Goal: Task Accomplishment & Management: Use online tool/utility

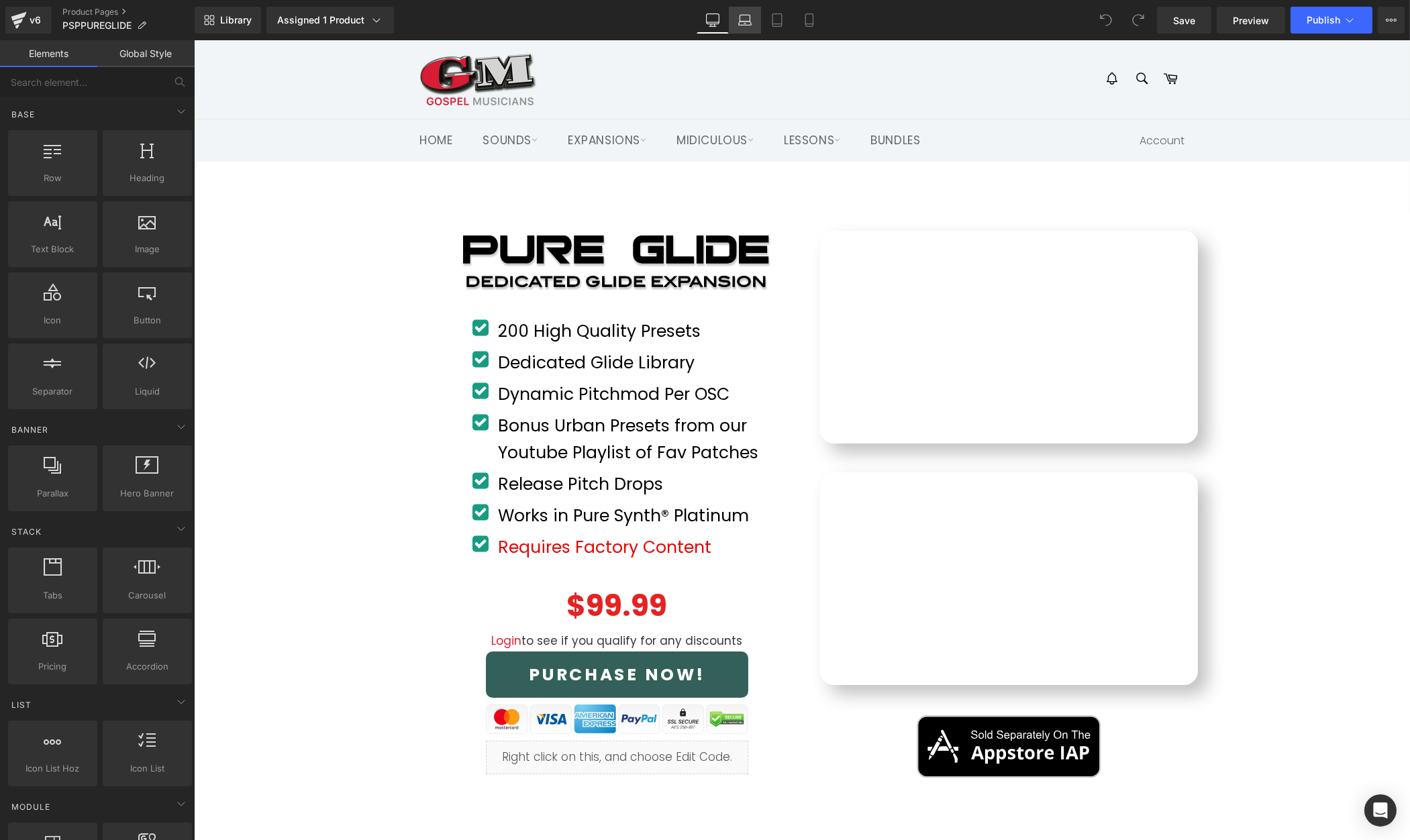
click at [743, 19] on icon at bounding box center [745, 20] width 13 height 13
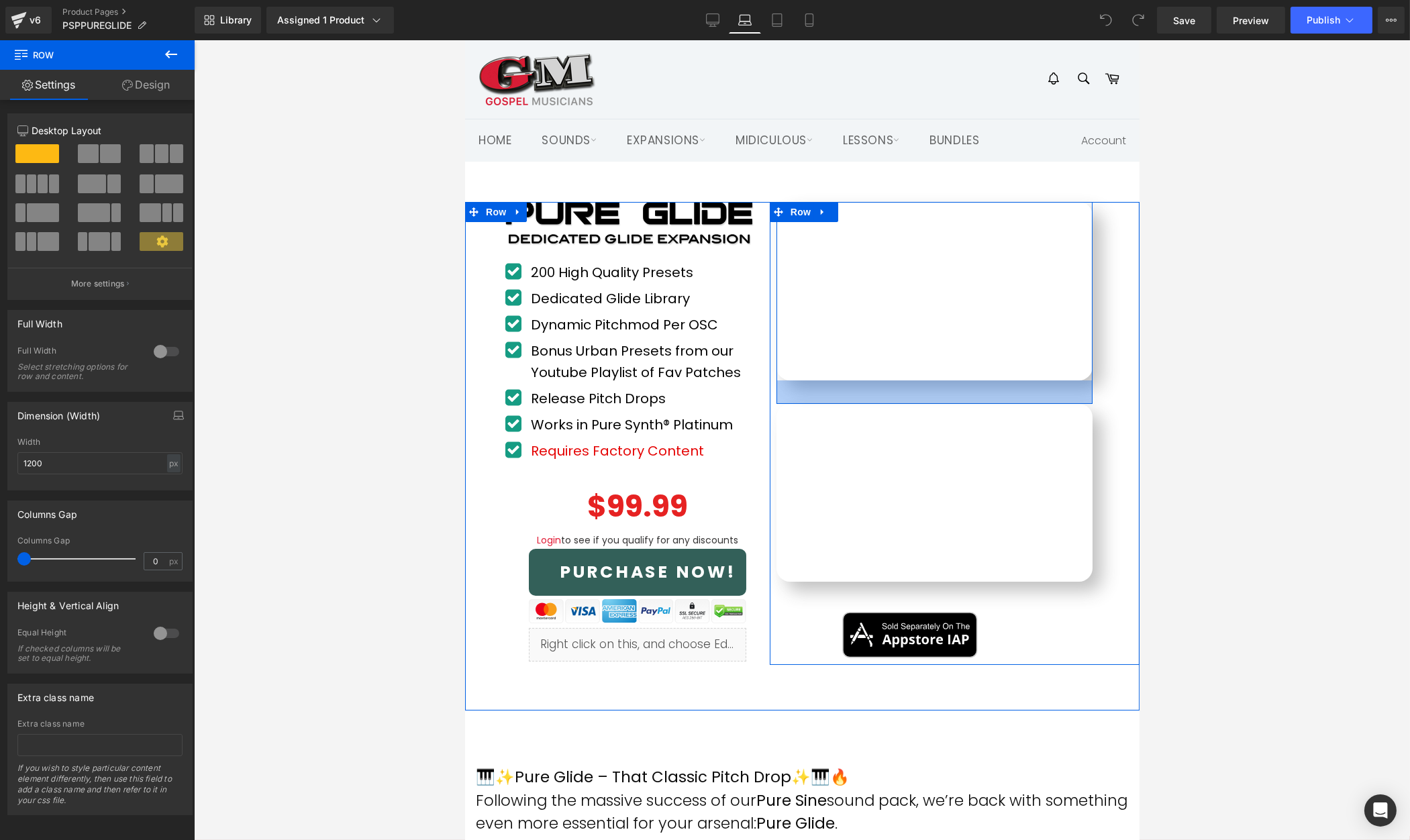
click at [1229, 389] on div at bounding box center [802, 440] width 1216 height 800
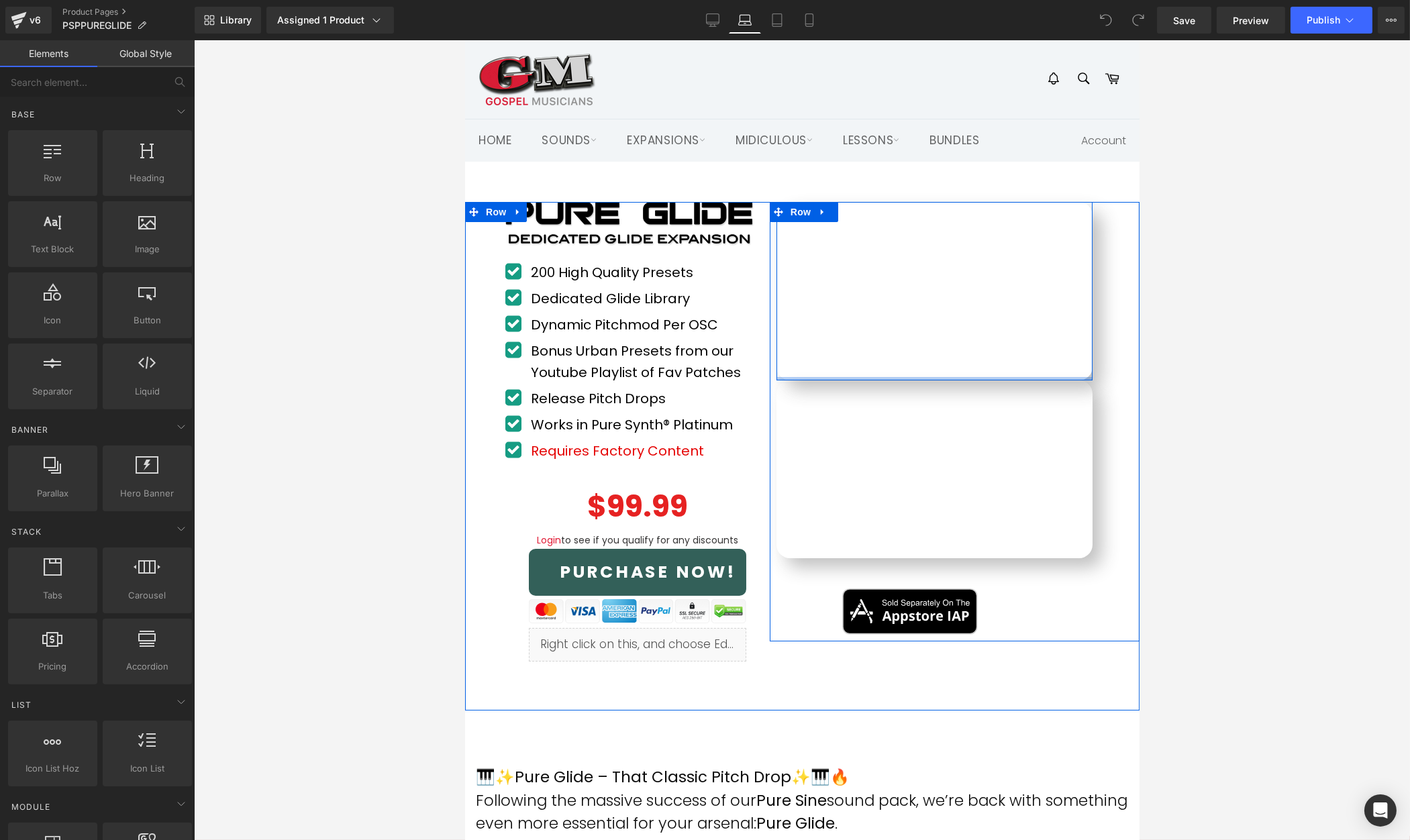
click at [1127, 374] on div "Youtube Row Youtube Row Image Row Row" at bounding box center [954, 421] width 370 height 439
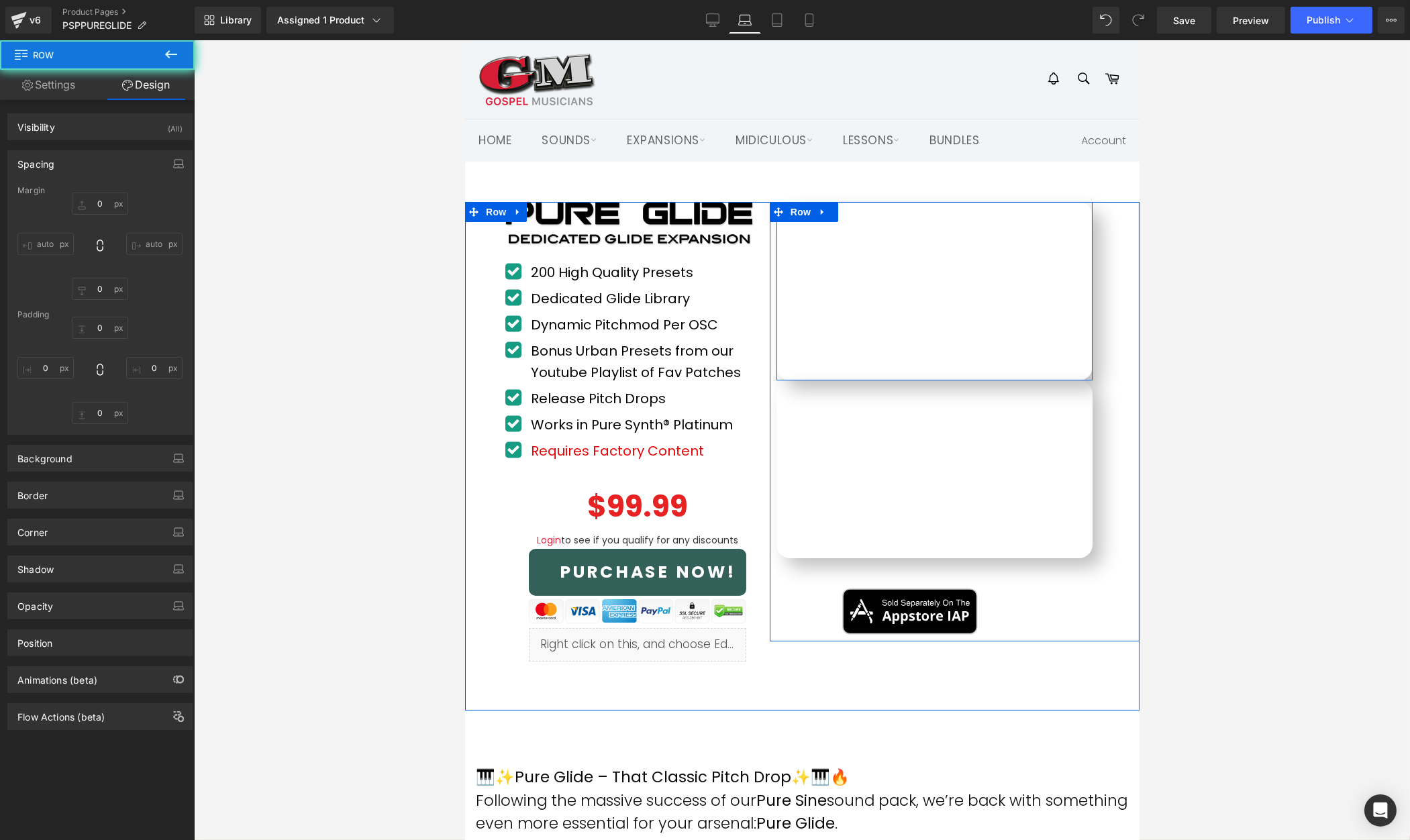
type input "0"
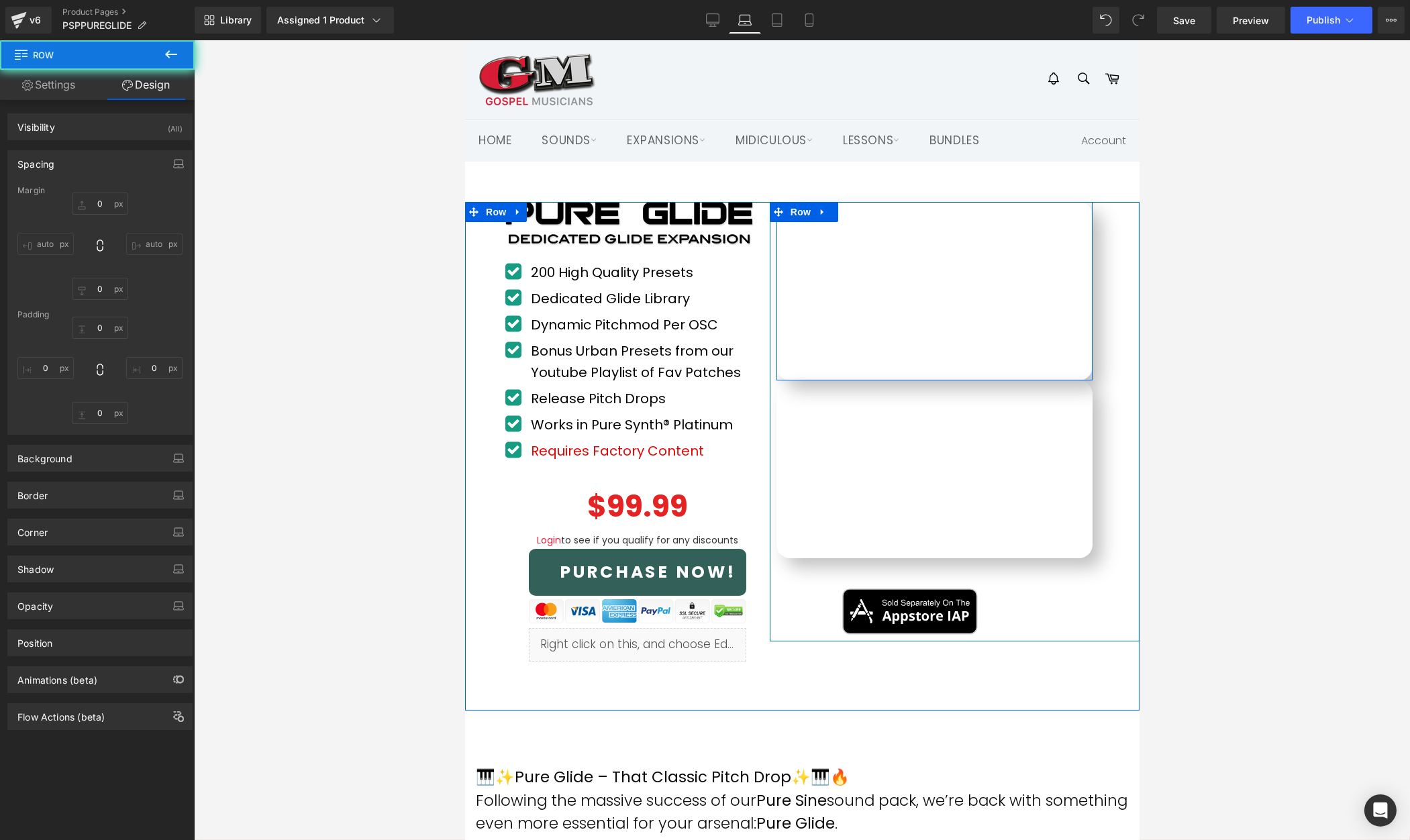
type input "0"
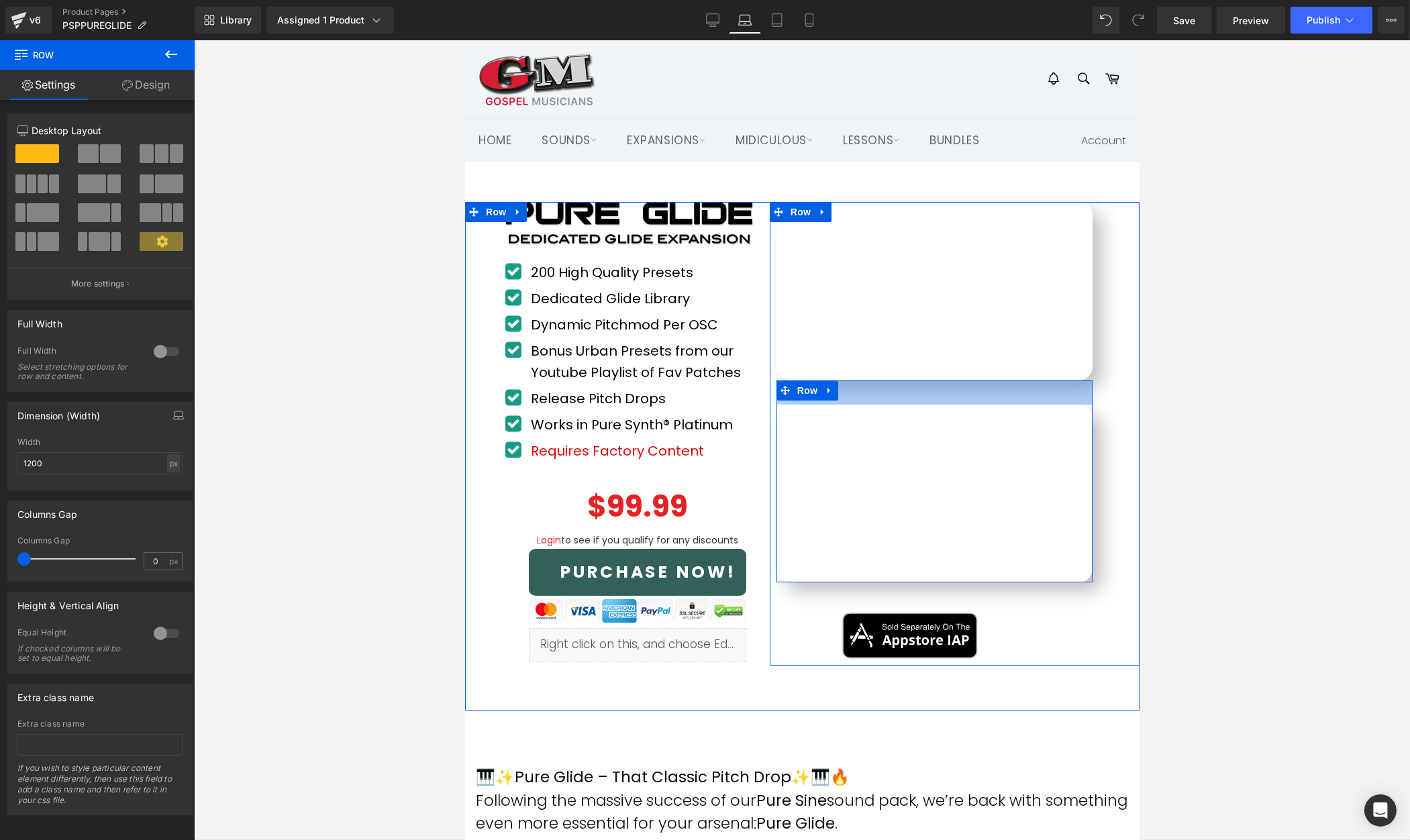
drag, startPoint x: 963, startPoint y: 381, endPoint x: 962, endPoint y: 405, distance: 24.0
click at [962, 405] on div "Youtube Row 36px" at bounding box center [933, 481] width 316 height 202
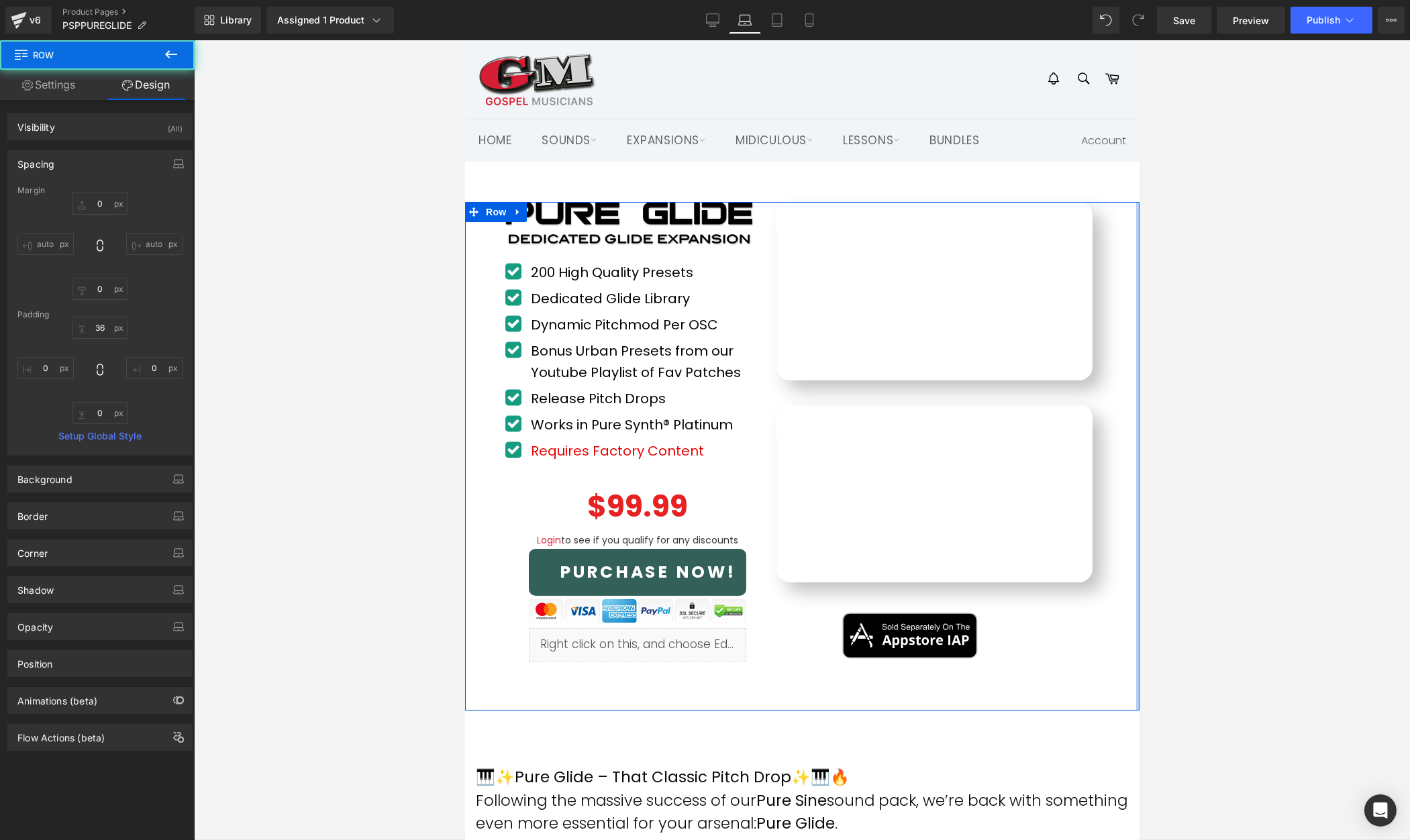
click at [1138, 387] on div at bounding box center [1137, 456] width 3 height 509
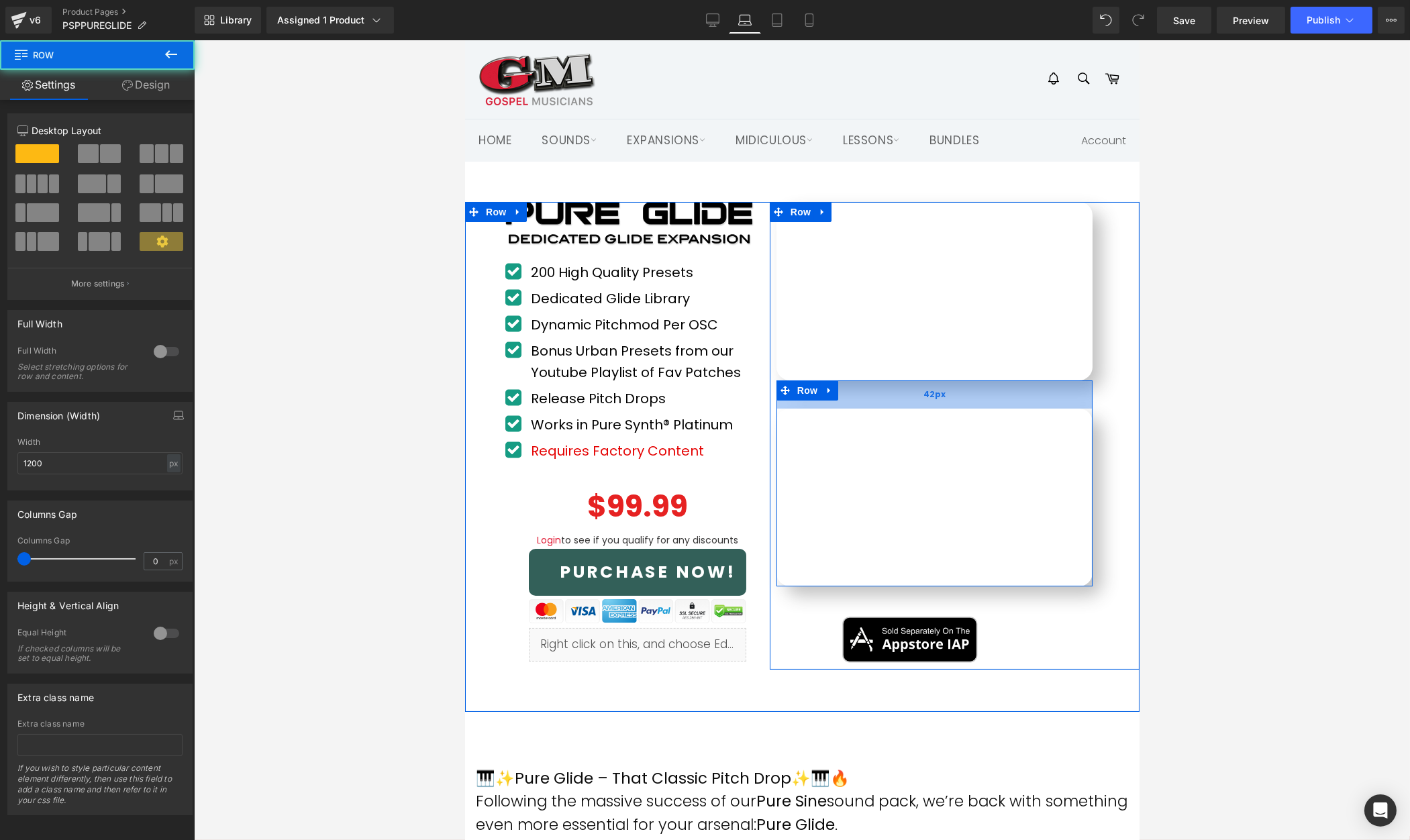
drag, startPoint x: 971, startPoint y: 402, endPoint x: 1004, endPoint y: 407, distance: 33.4
click at [971, 407] on div "42px" at bounding box center [933, 394] width 316 height 28
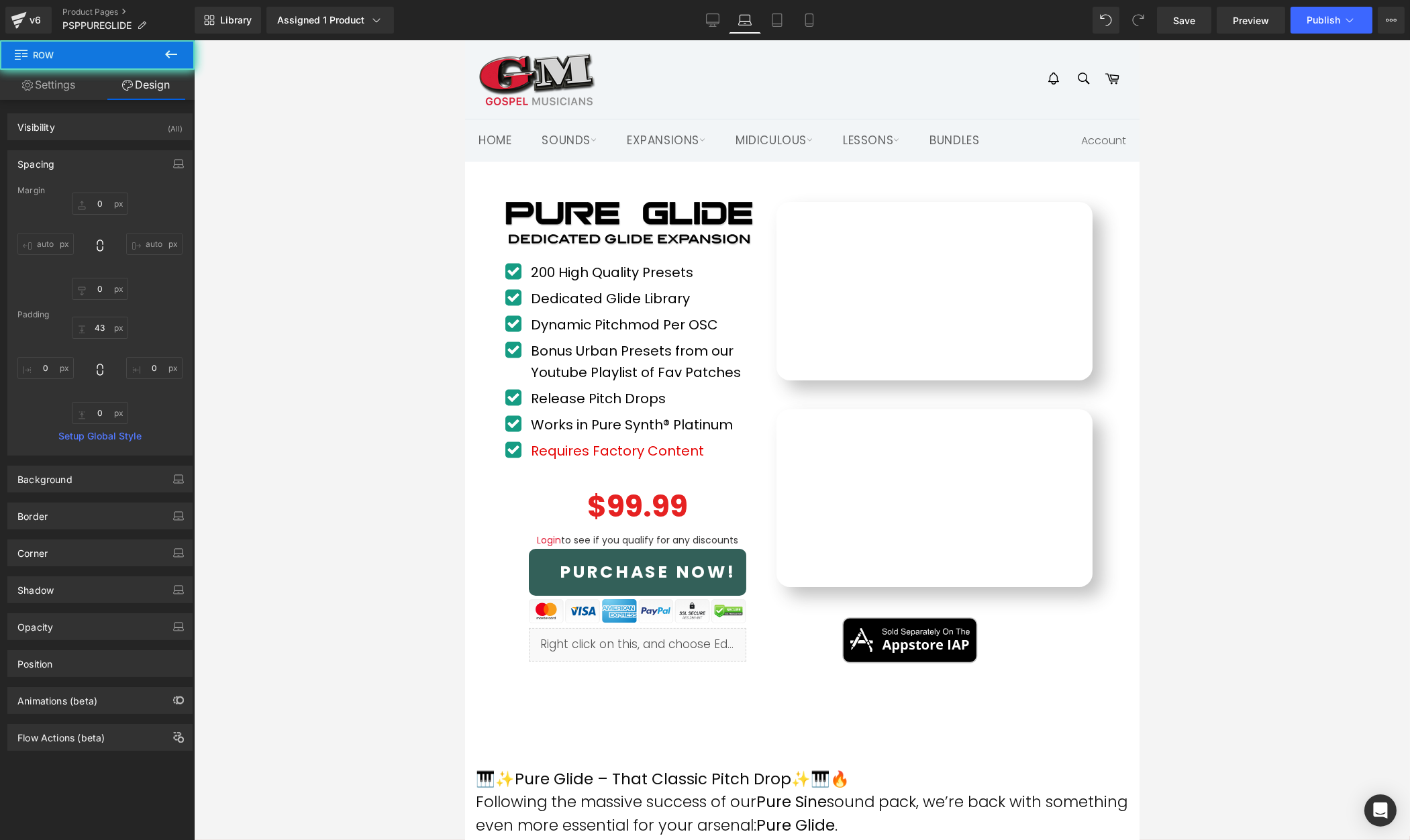
click at [1178, 405] on div at bounding box center [802, 440] width 1216 height 800
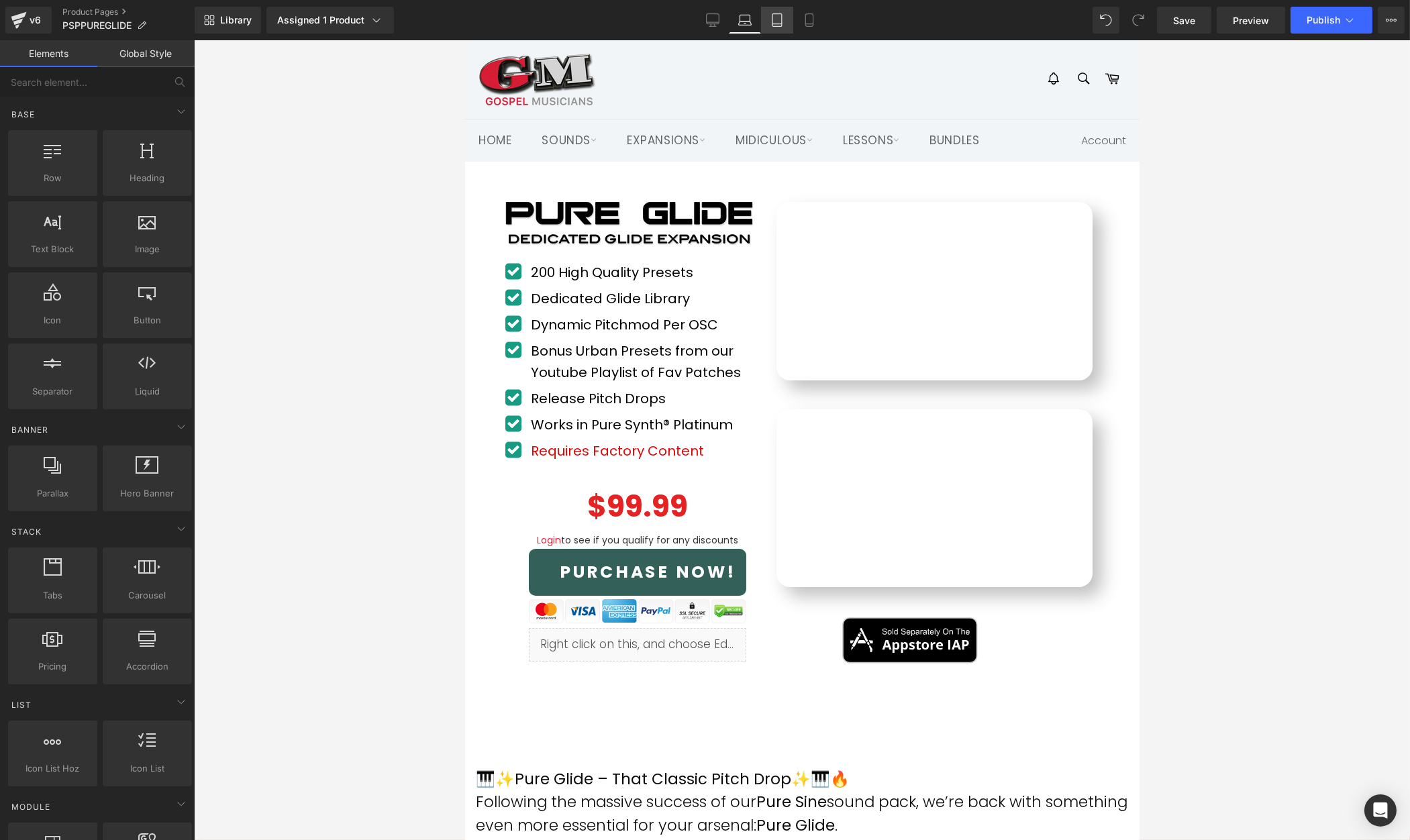
click at [777, 21] on icon at bounding box center [777, 20] width 13 height 13
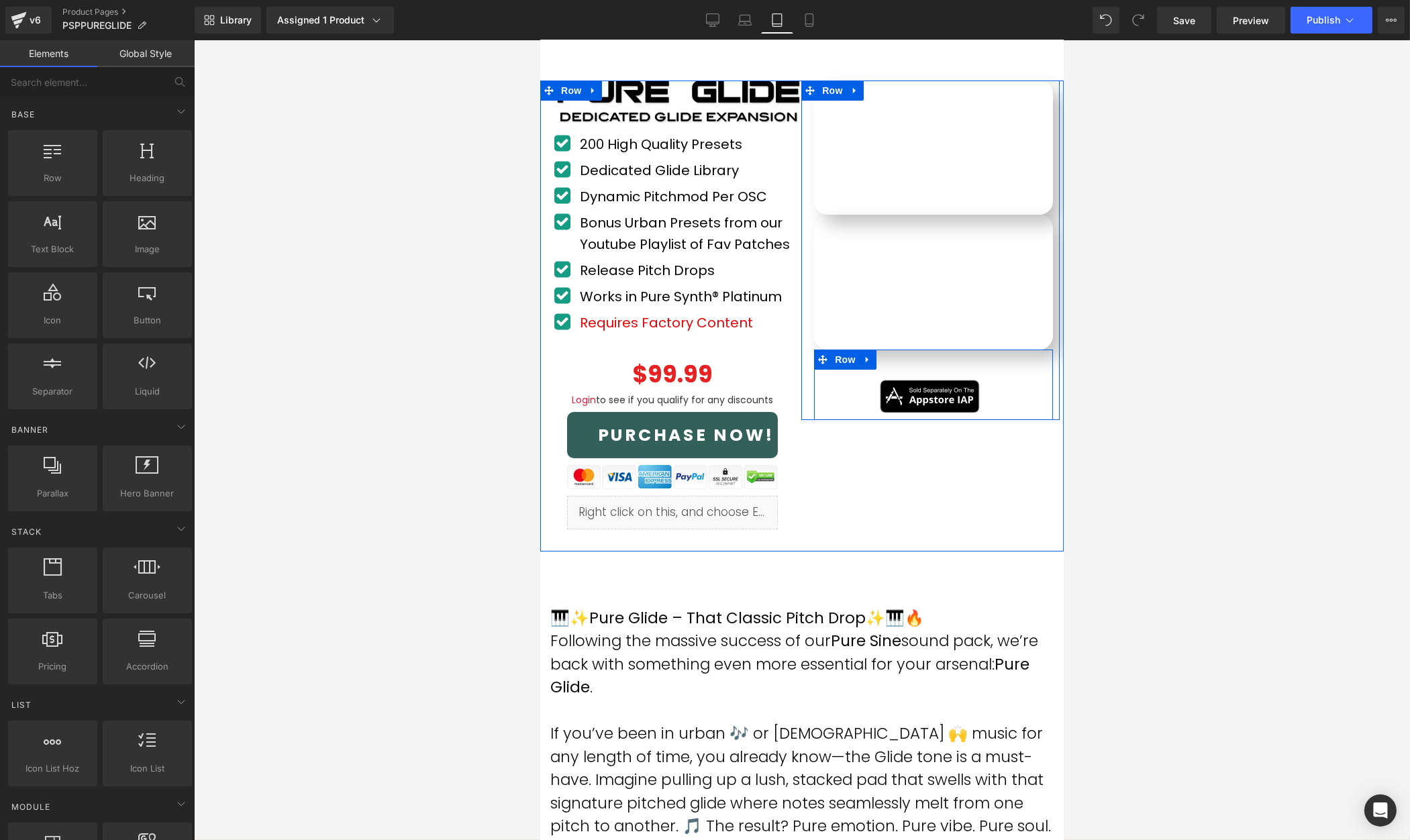
scroll to position [111, 0]
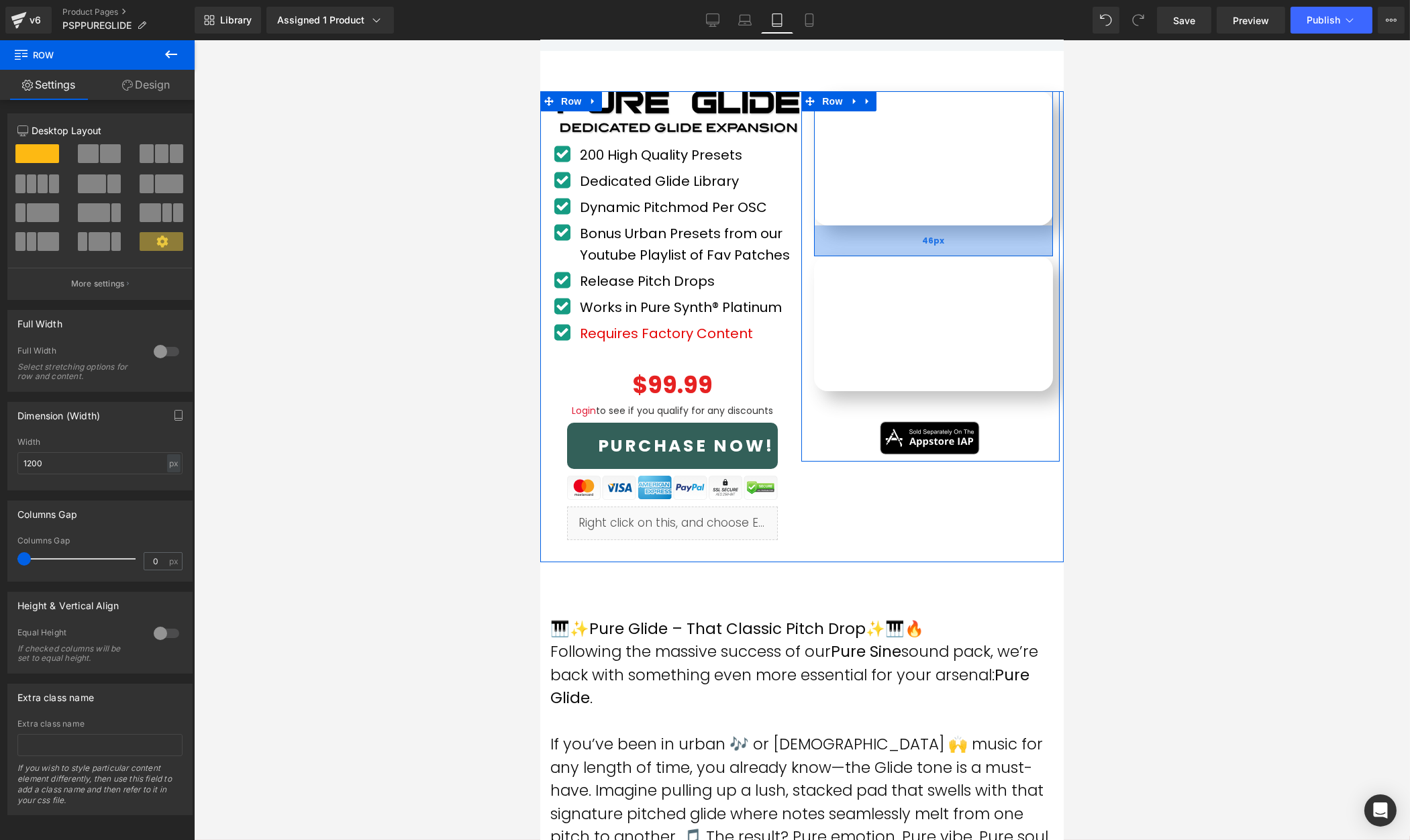
drag, startPoint x: 1007, startPoint y: 223, endPoint x: 1019, endPoint y: 254, distance: 33.2
click at [1004, 253] on div "46px" at bounding box center [933, 241] width 239 height 31
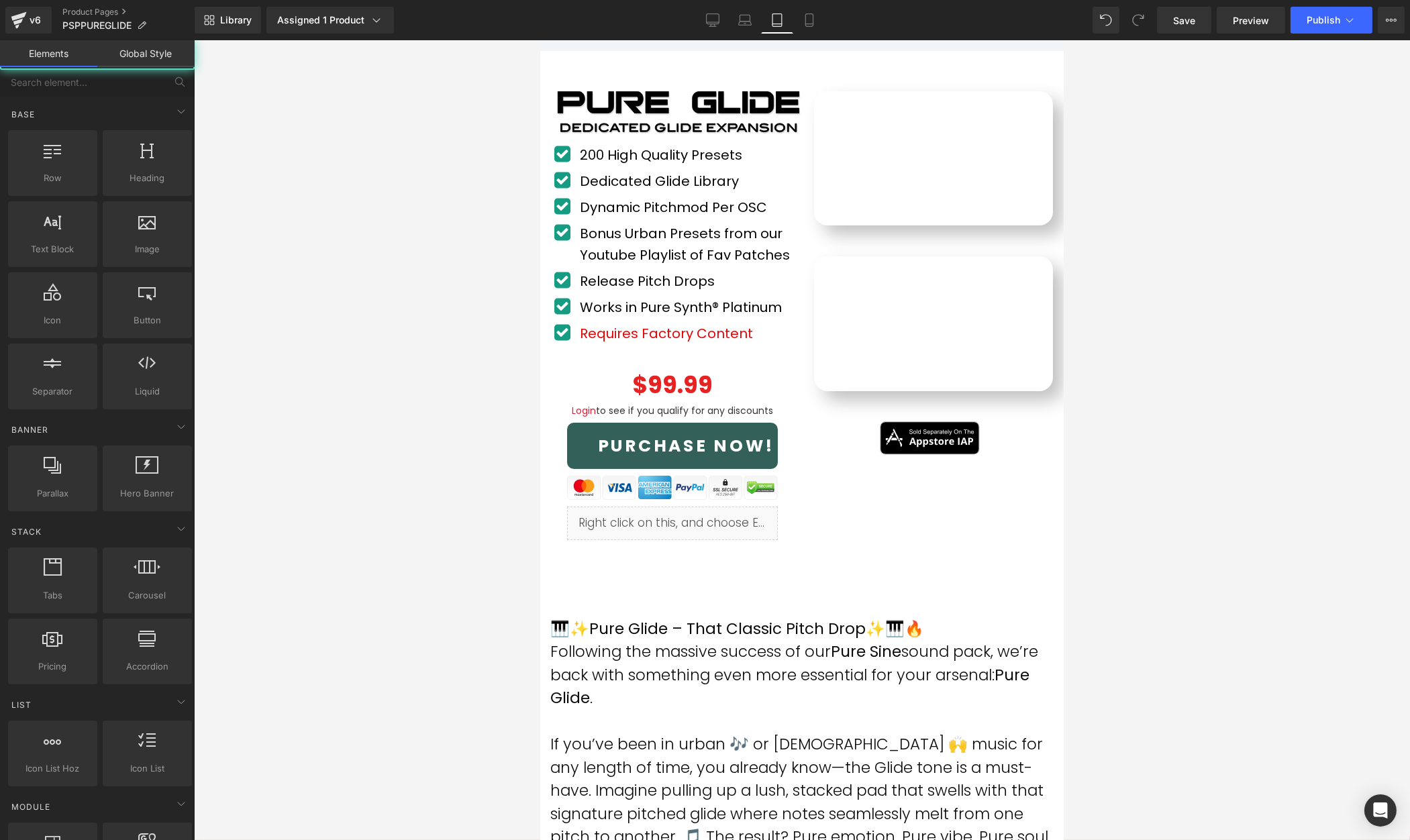
click at [1175, 271] on div at bounding box center [802, 440] width 1216 height 800
click at [810, 20] on icon at bounding box center [809, 20] width 13 height 13
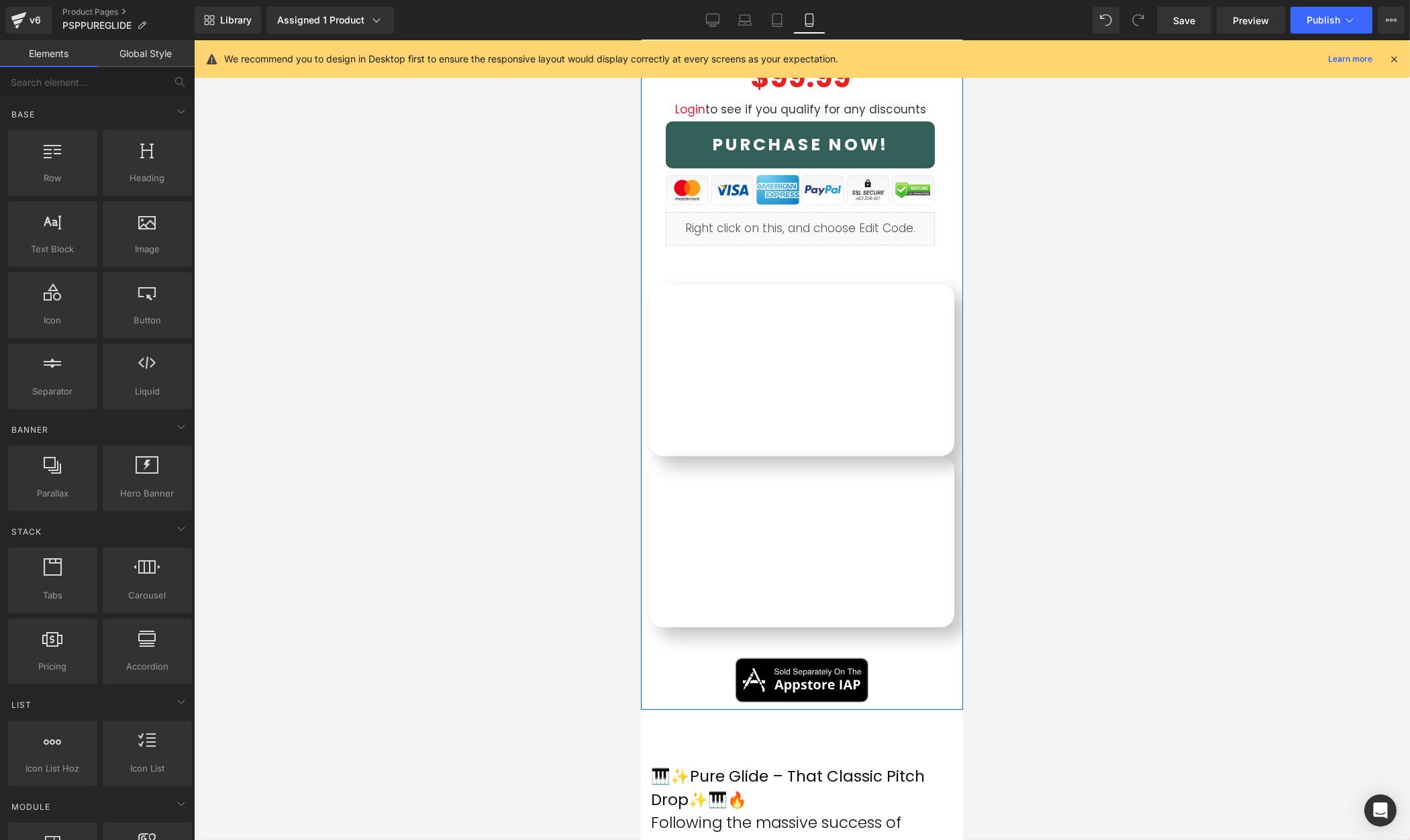
scroll to position [447, 0]
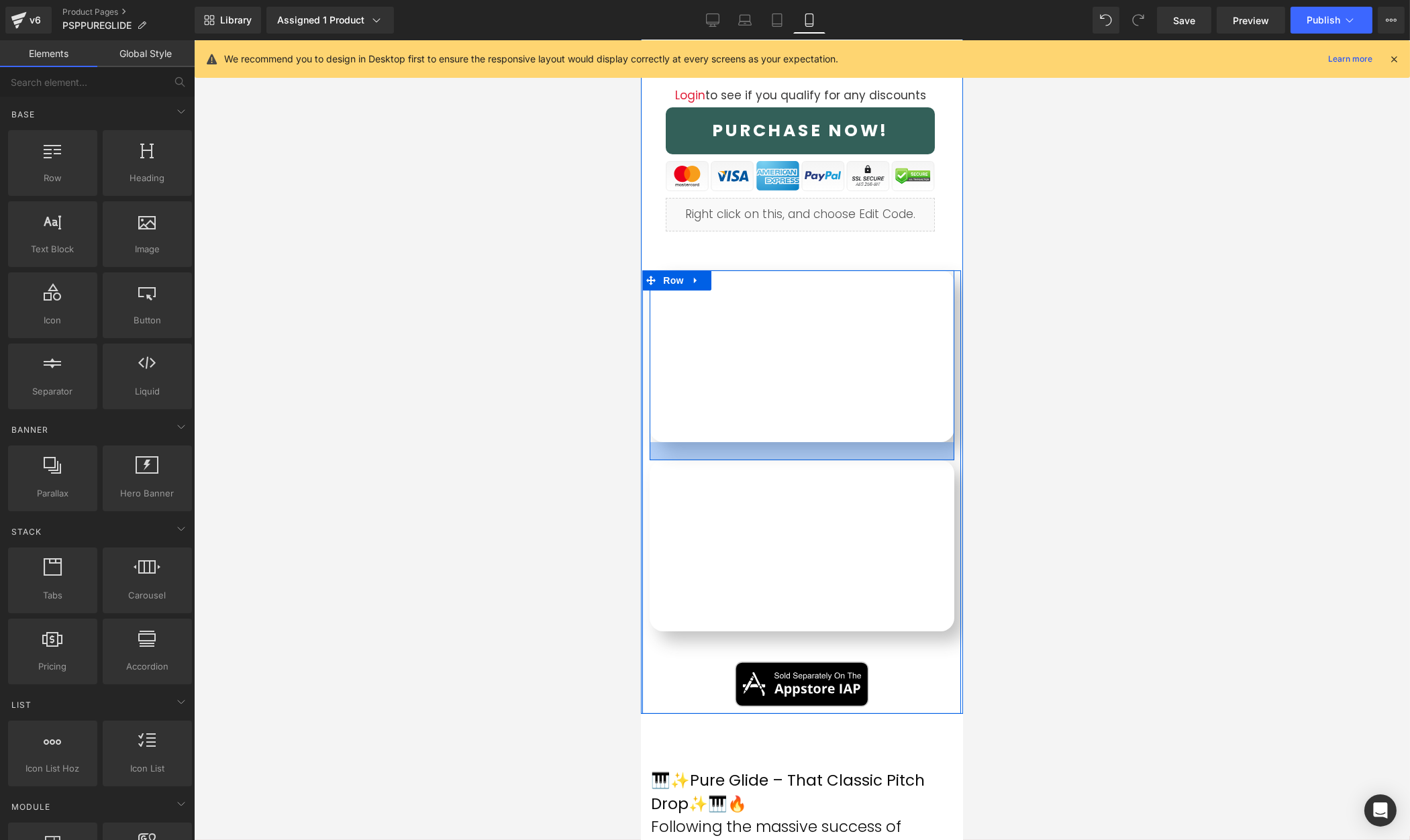
click at [530, 468] on div at bounding box center [802, 440] width 1216 height 800
click at [580, 467] on div at bounding box center [802, 440] width 1216 height 800
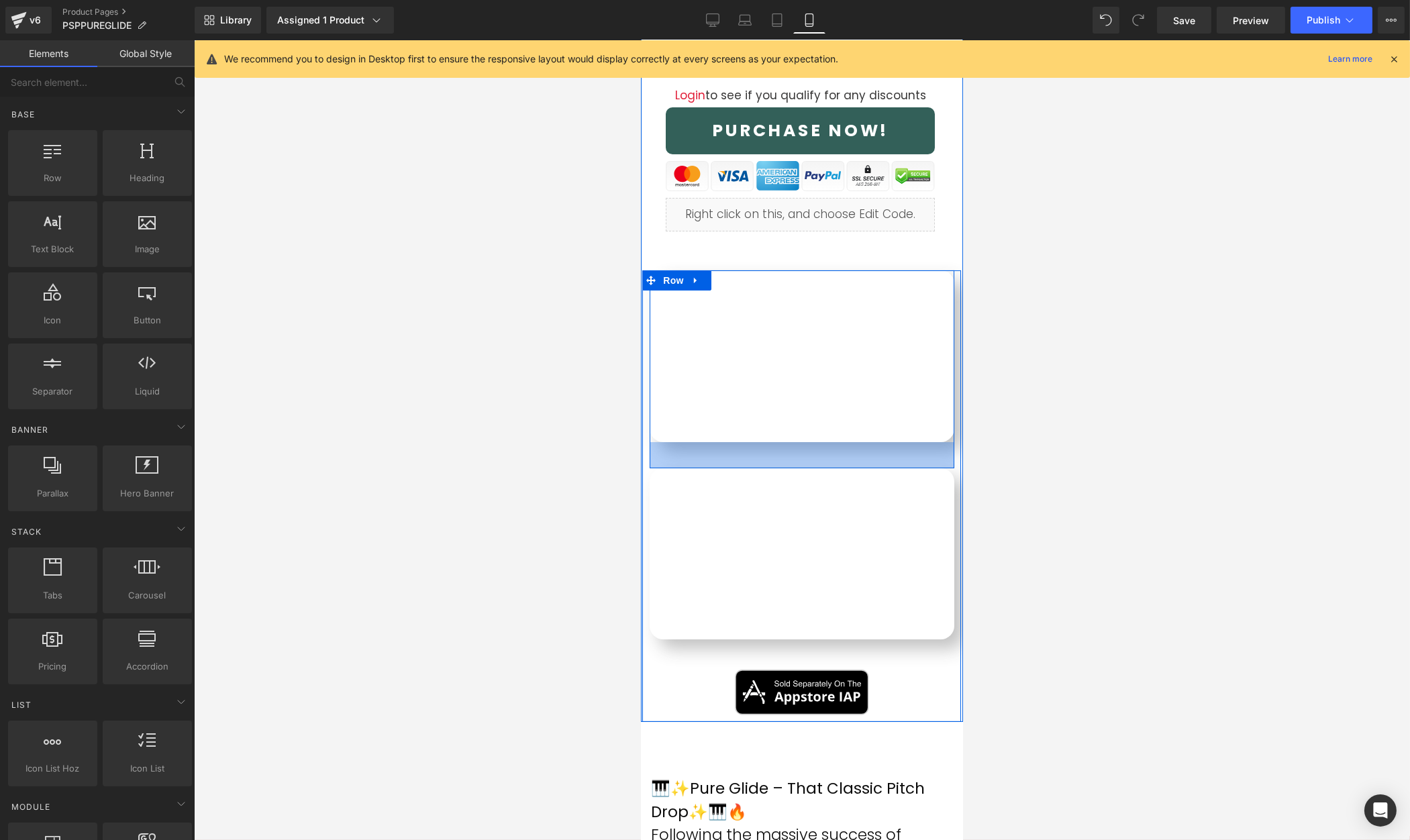
click at [1141, 465] on div at bounding box center [802, 440] width 1216 height 800
click at [1131, 463] on div at bounding box center [802, 440] width 1216 height 800
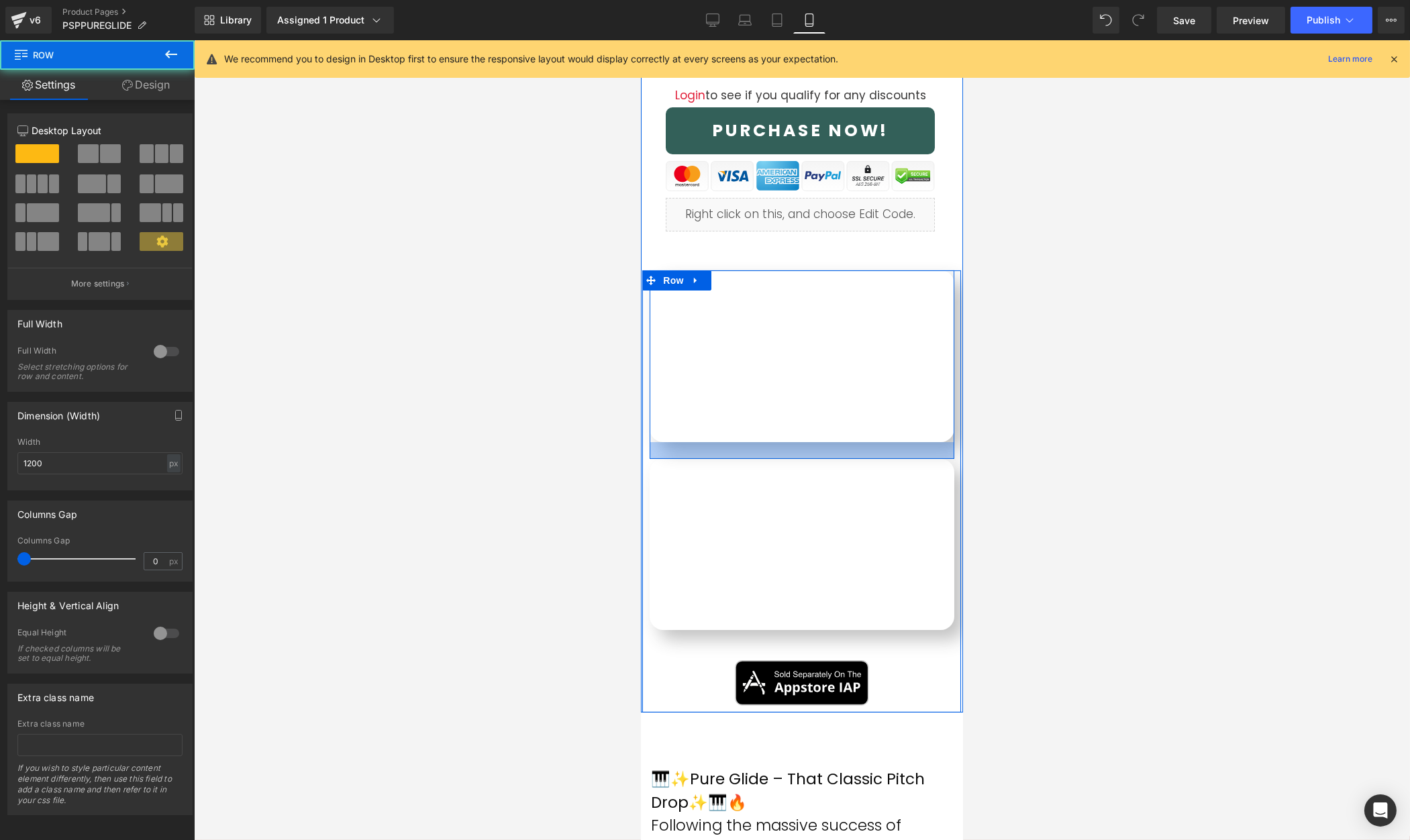
click at [1062, 465] on div at bounding box center [802, 440] width 1216 height 800
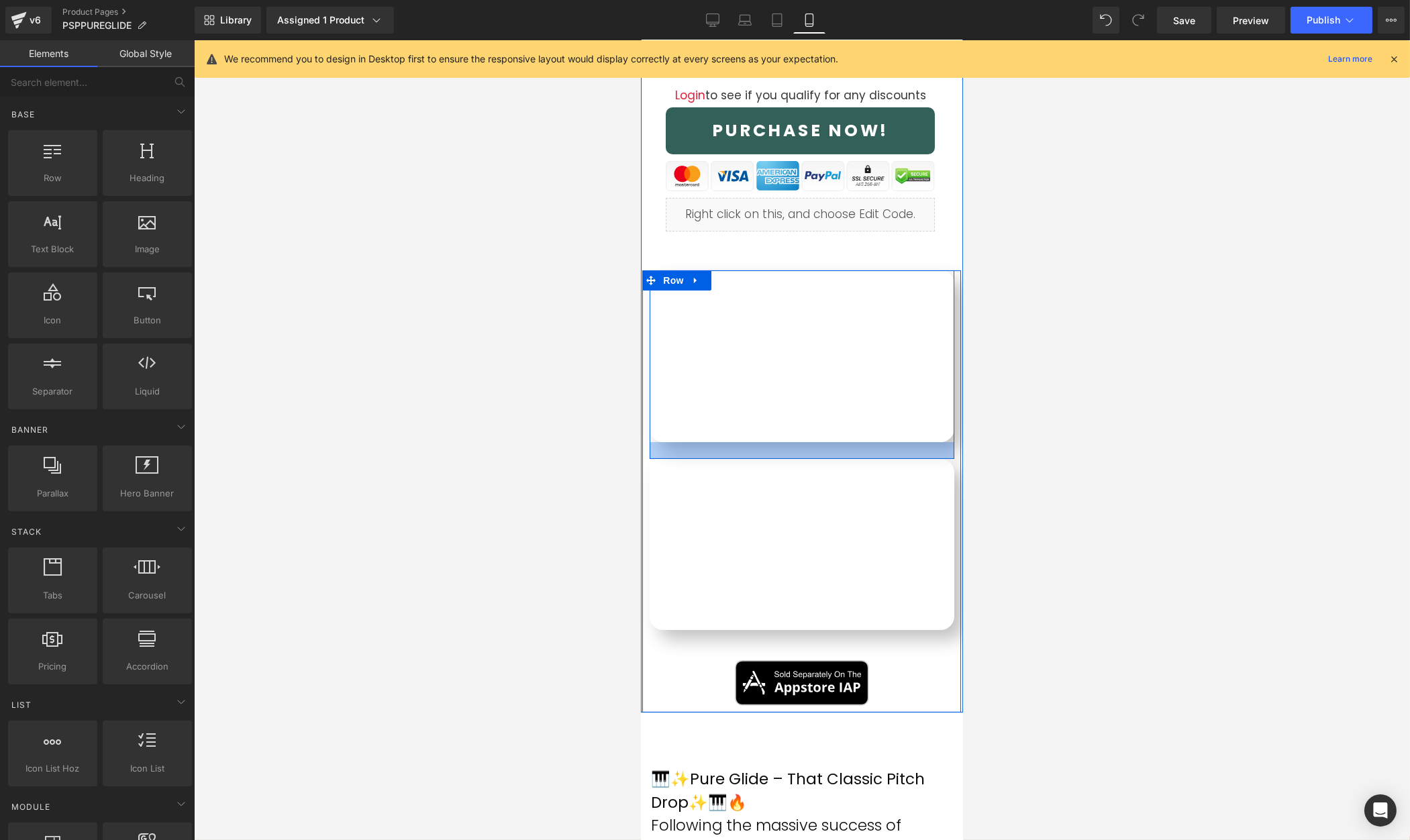
click at [1063, 465] on div at bounding box center [802, 440] width 1216 height 800
click at [1335, 5] on div "Library Assigned 1 Product Product Preview Pure Glide Urban Synth Expansion Man…" at bounding box center [802, 20] width 1215 height 40
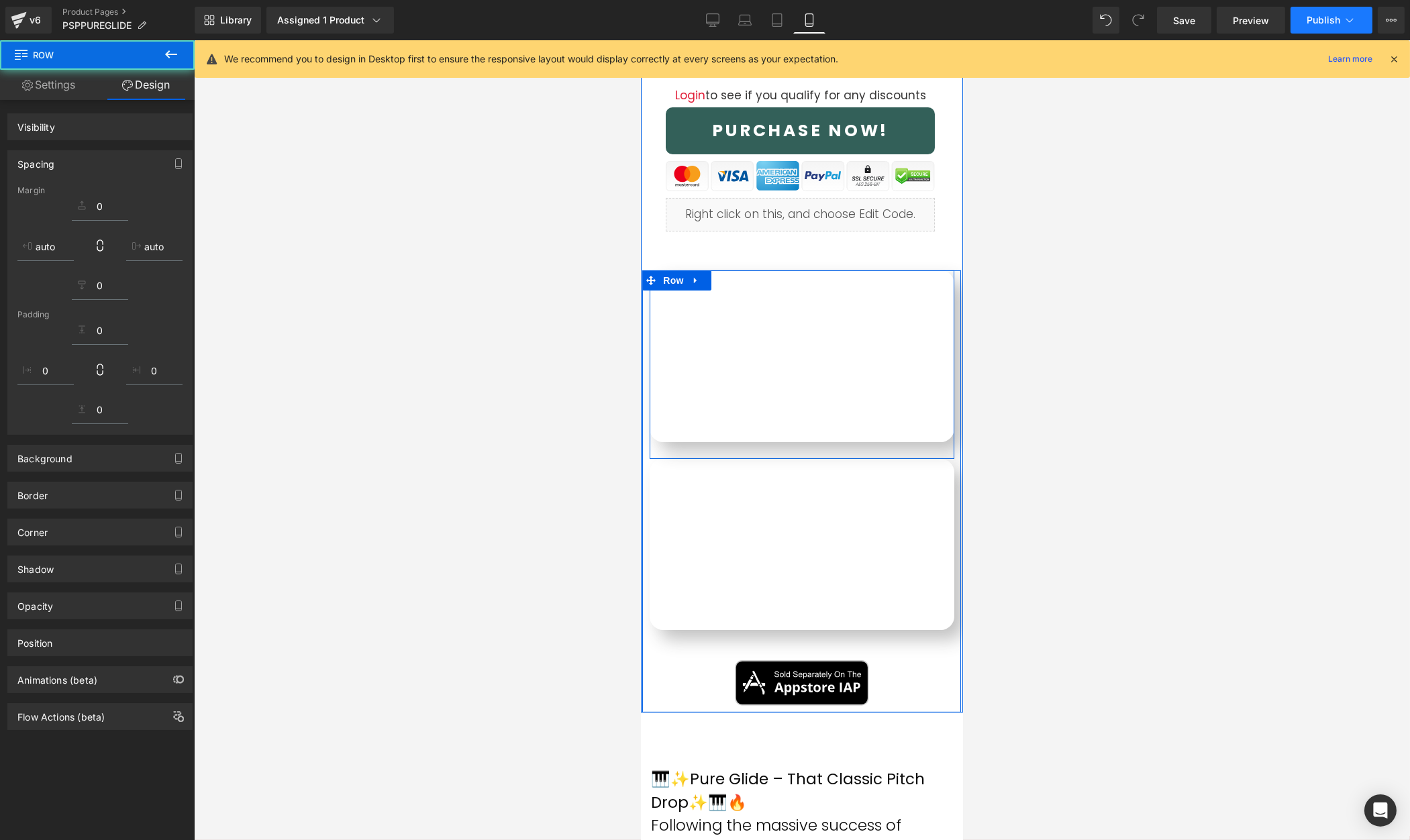
click at [1330, 17] on span "Publish" at bounding box center [1323, 20] width 34 height 10
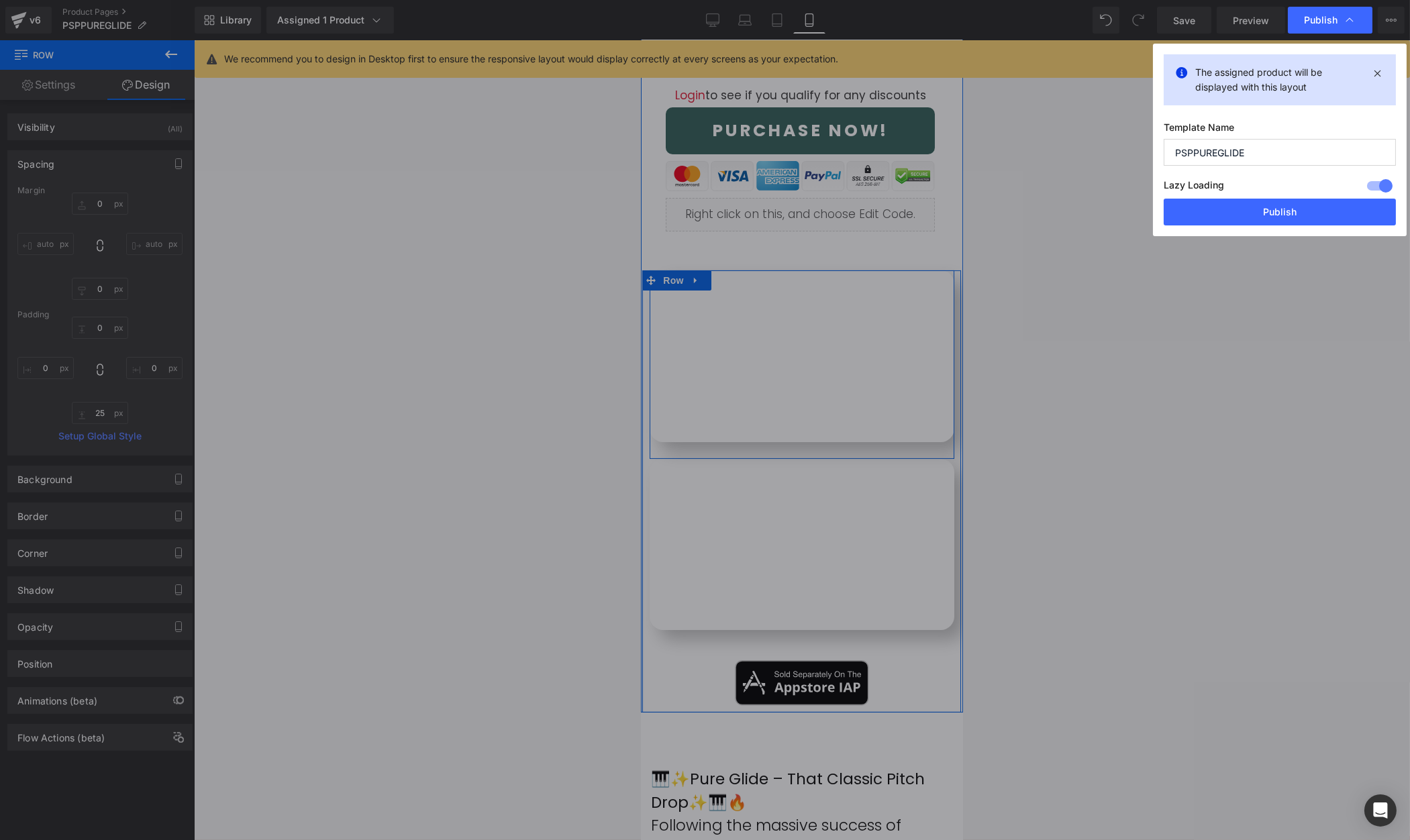
click at [1290, 214] on button "Publish" at bounding box center [1279, 212] width 232 height 27
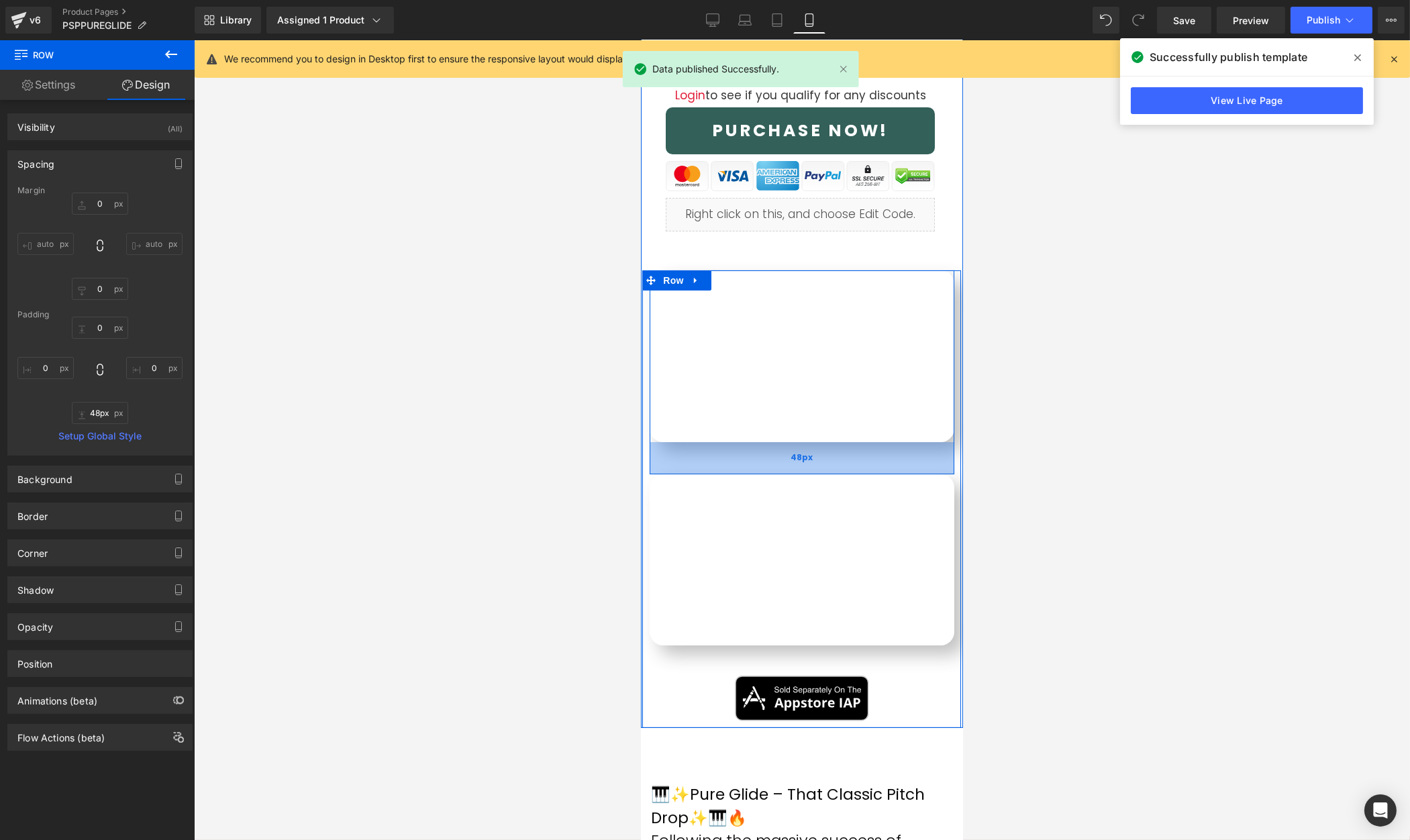
drag, startPoint x: 814, startPoint y: 452, endPoint x: 896, endPoint y: 463, distance: 82.7
click at [812, 467] on div "48px" at bounding box center [801, 458] width 304 height 32
type input "47px"
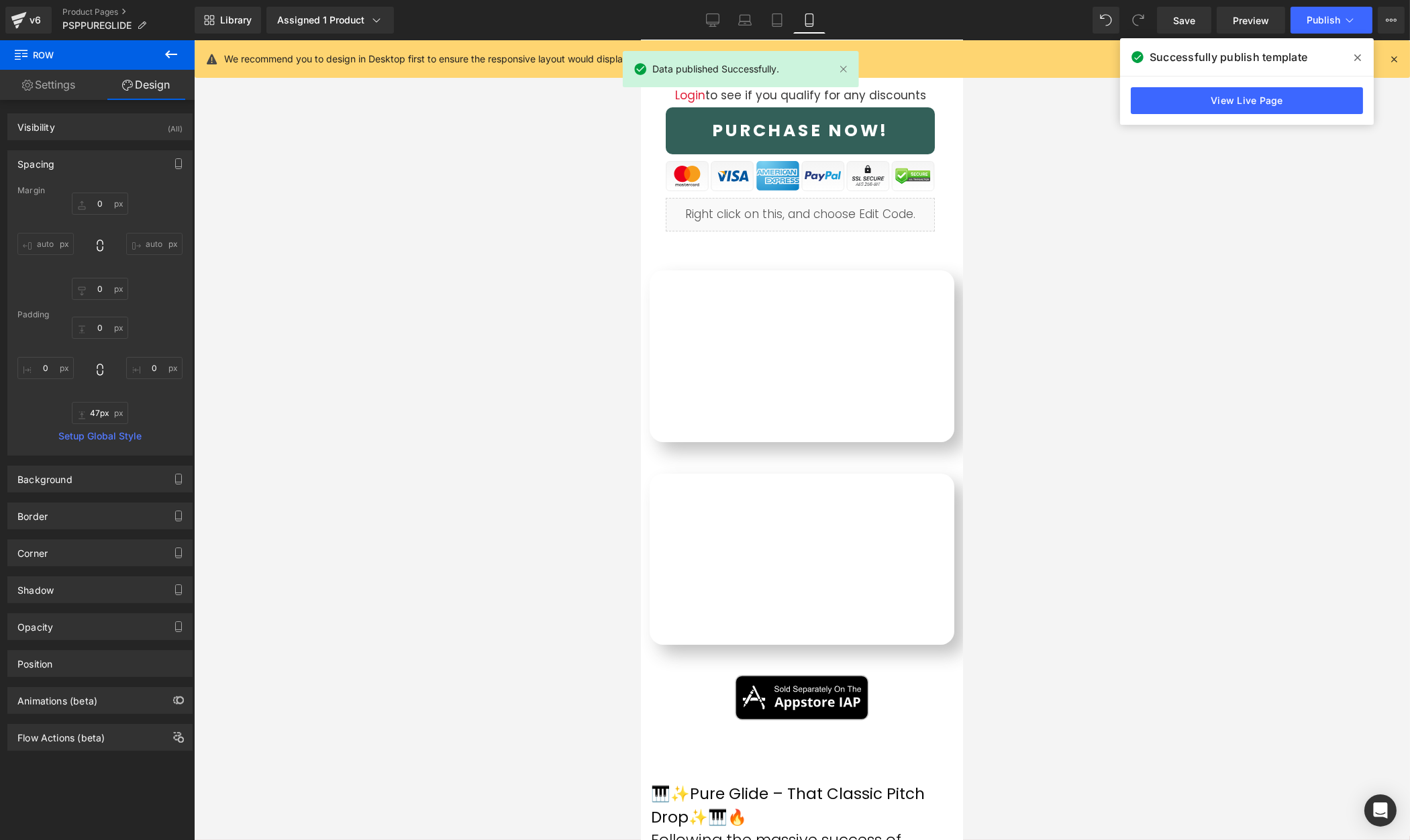
click at [1139, 458] on div at bounding box center [802, 440] width 1216 height 800
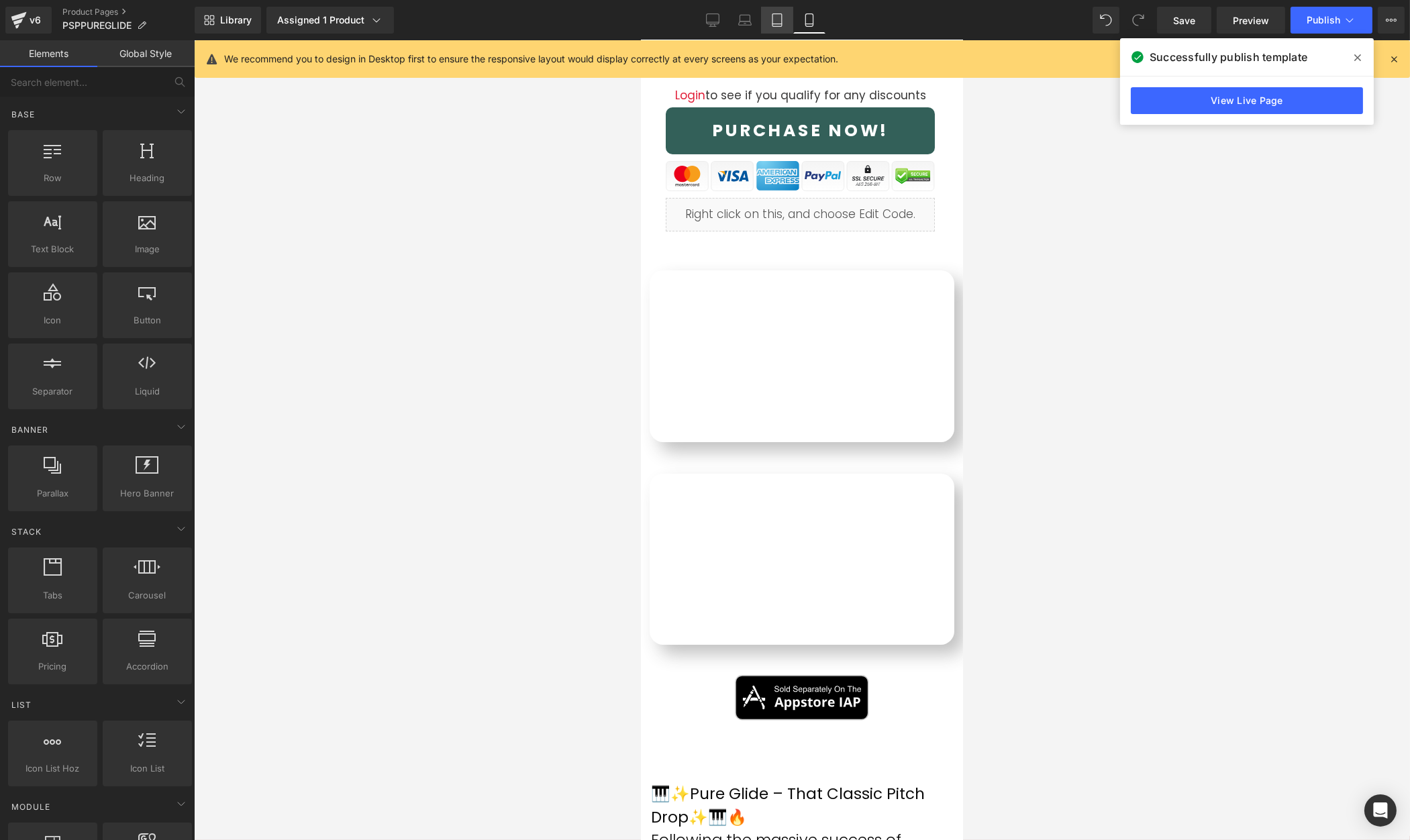
click at [779, 22] on icon at bounding box center [777, 20] width 13 height 13
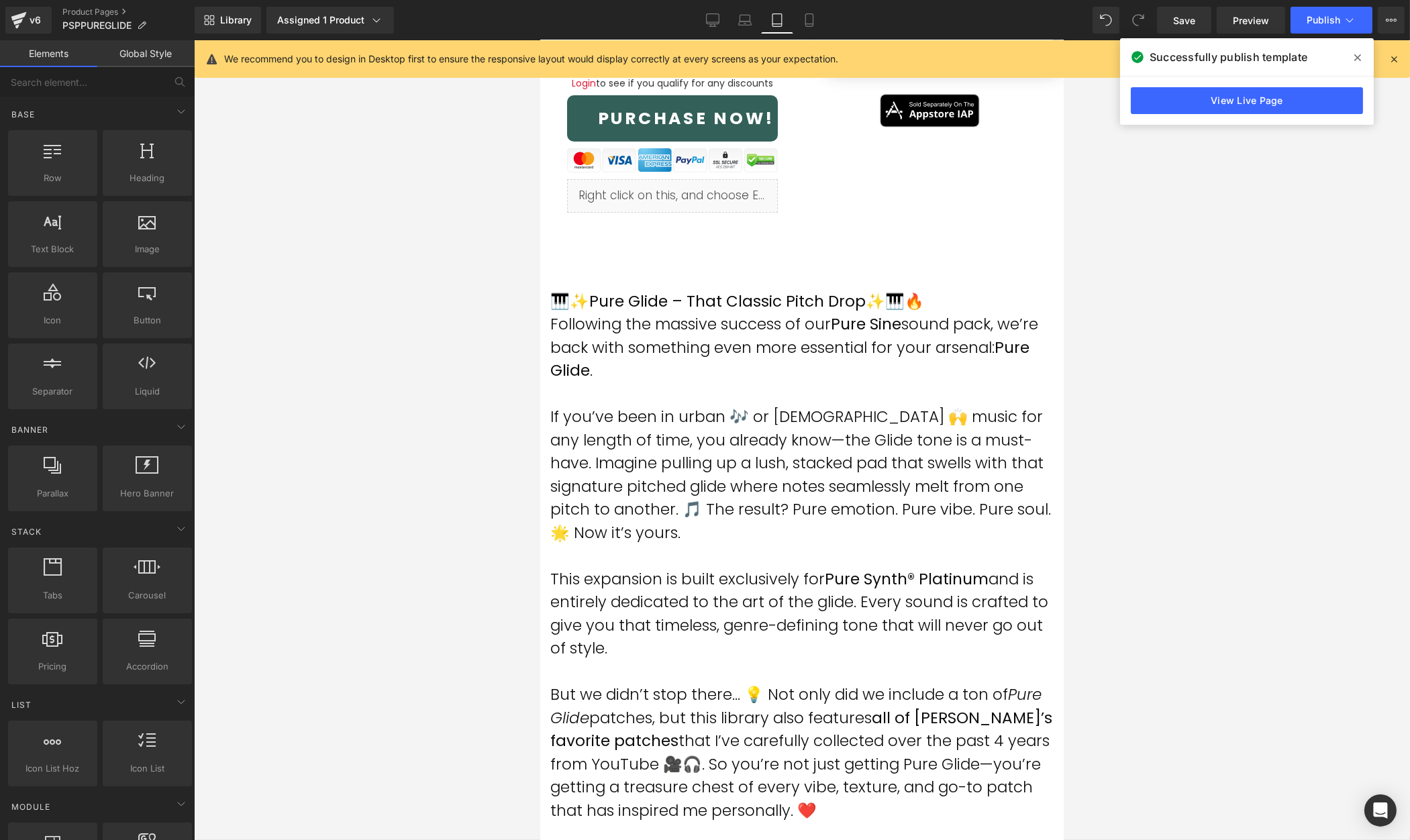
scroll to position [0, 0]
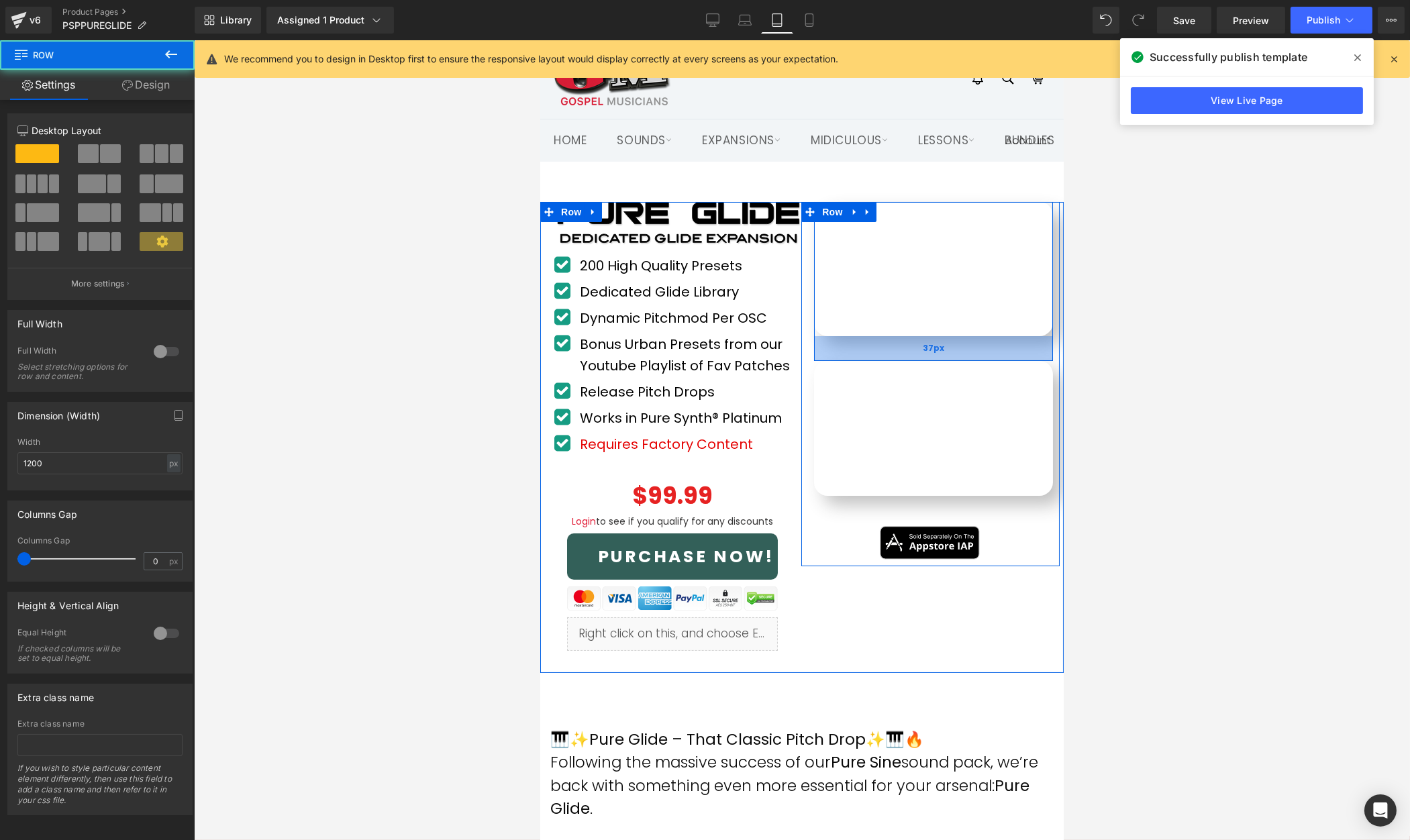
drag, startPoint x: 975, startPoint y: 359, endPoint x: 975, endPoint y: 348, distance: 11.0
click at [976, 354] on div "37px" at bounding box center [933, 349] width 239 height 25
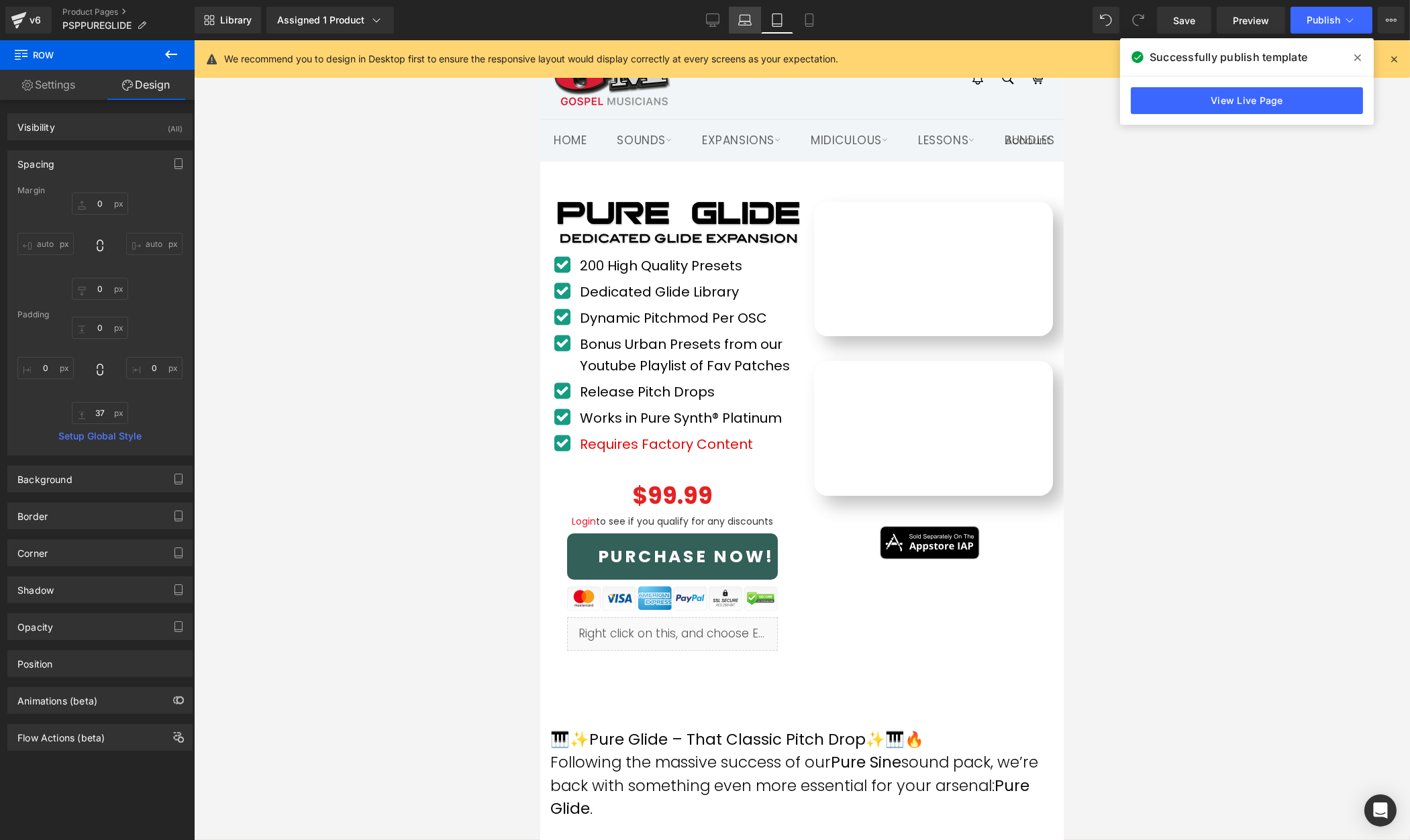
click at [743, 20] on icon at bounding box center [745, 20] width 13 height 13
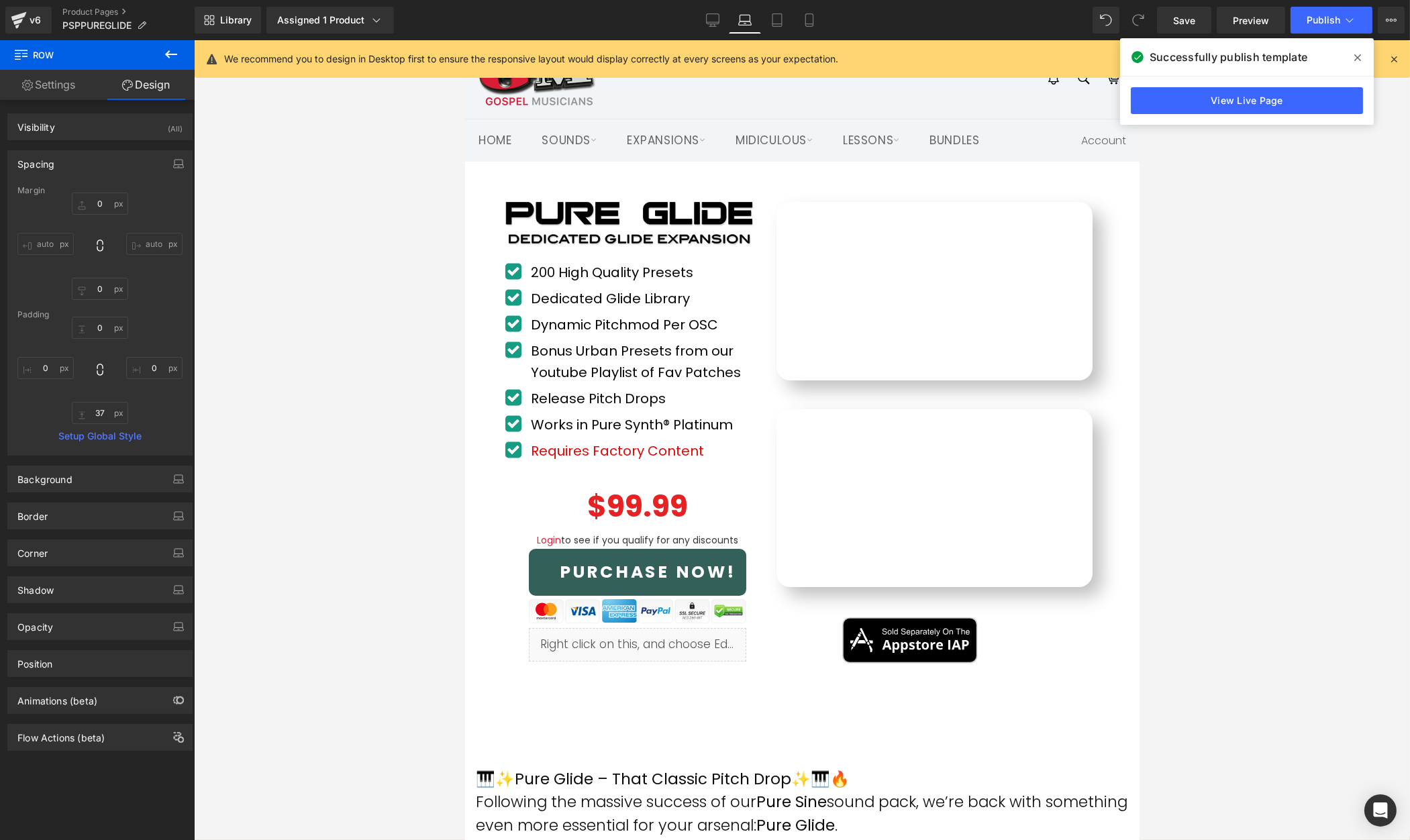
type input "0"
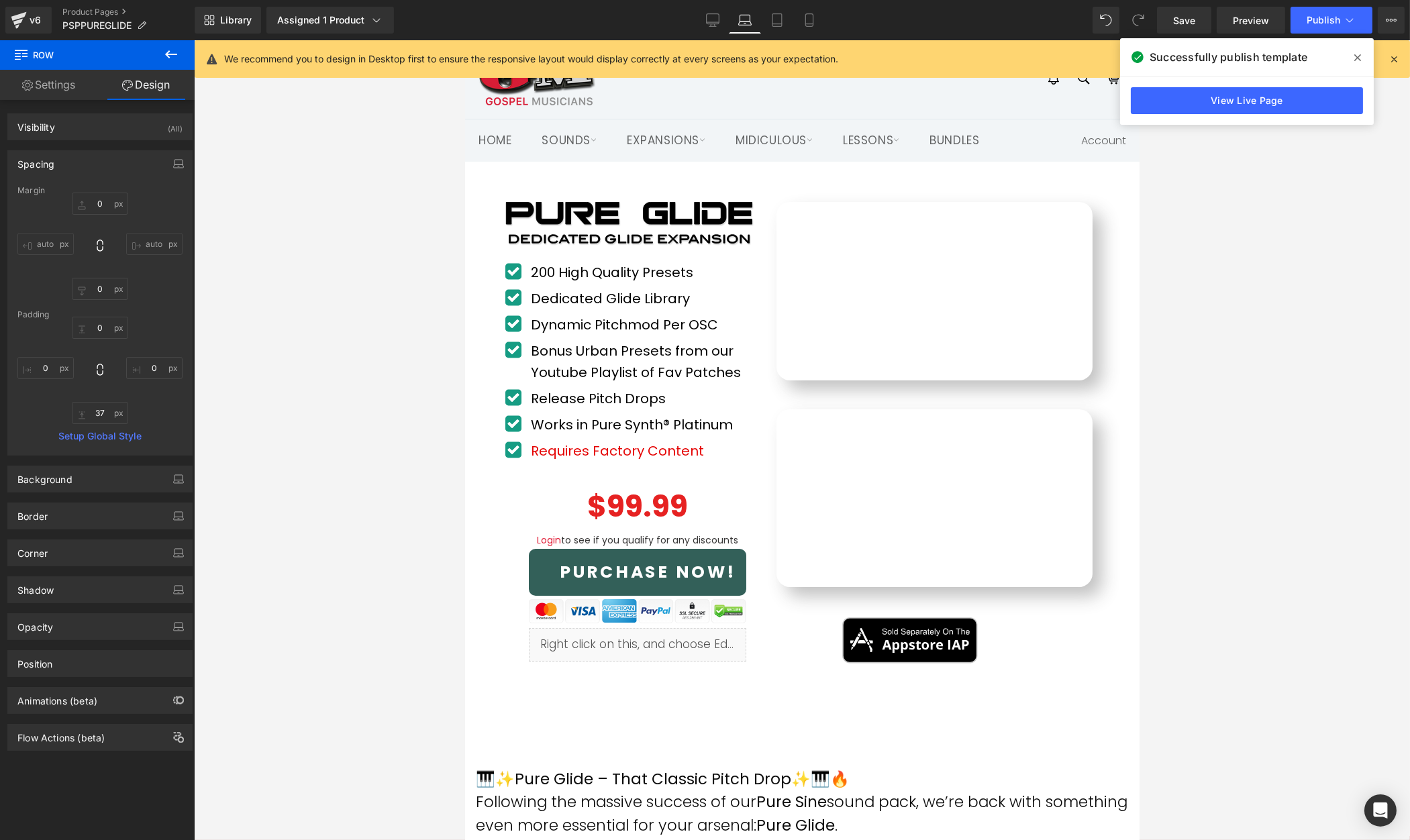
type input "0"
click at [707, 16] on icon at bounding box center [712, 19] width 13 height 10
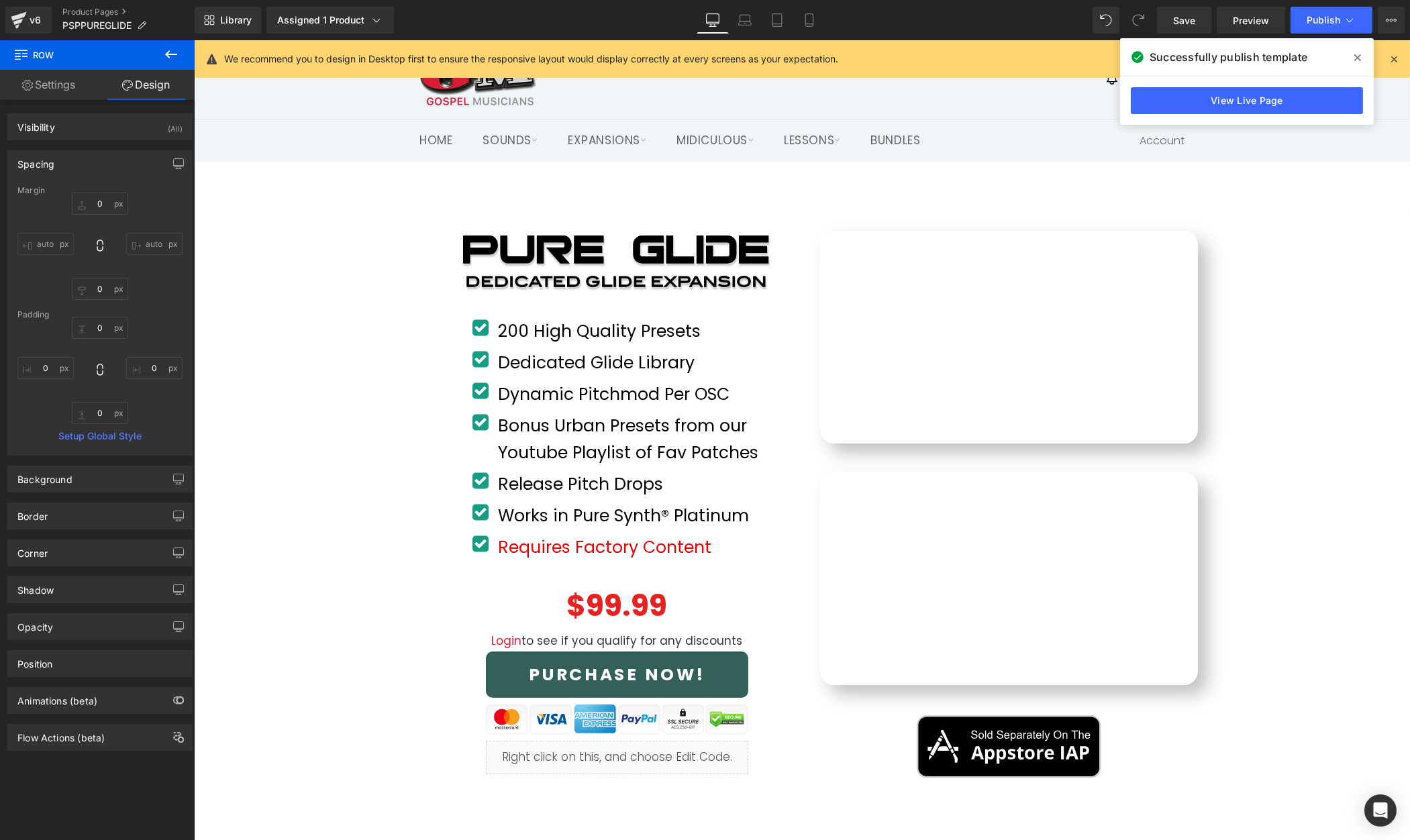
type input "0"
type input "43"
type input "0"
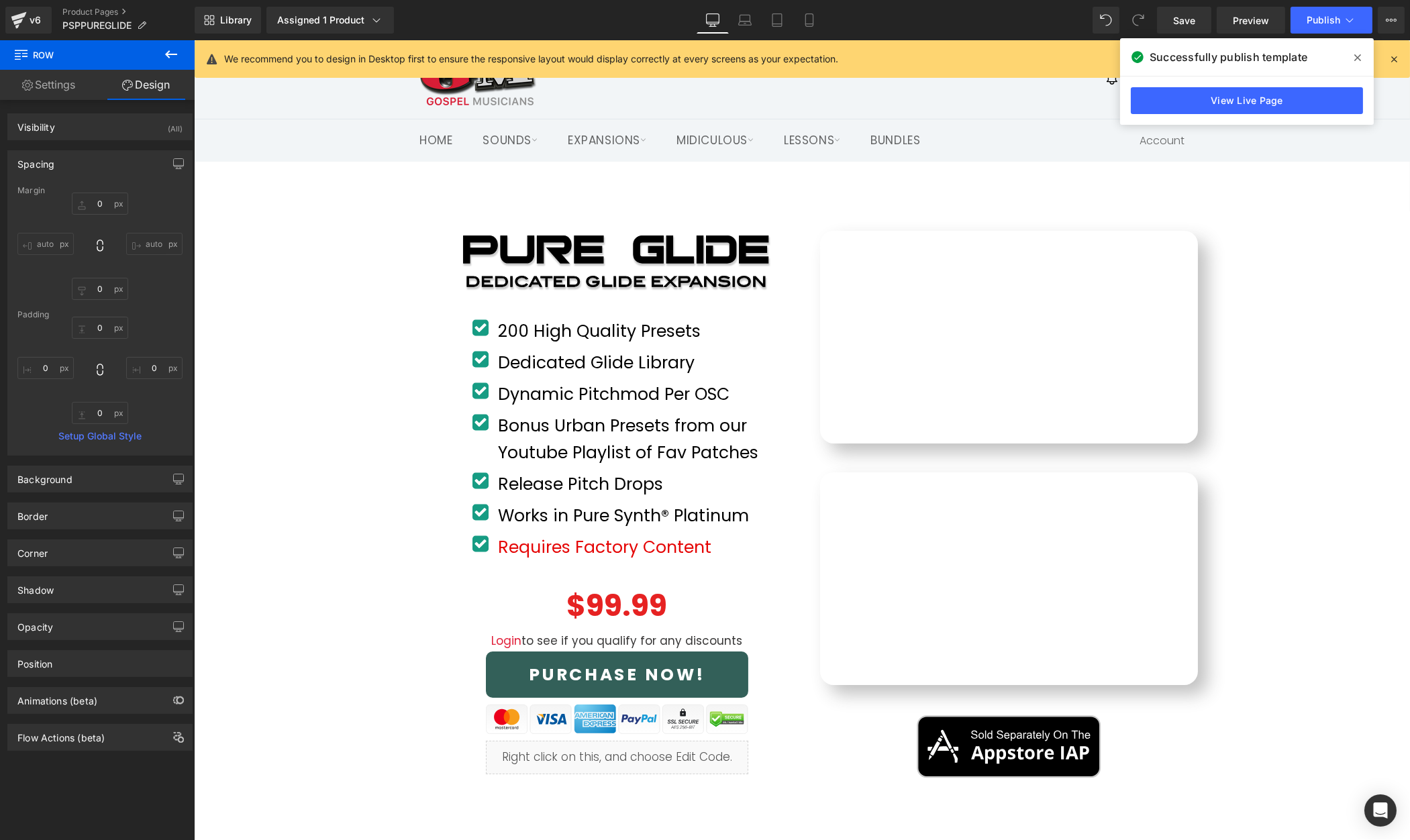
type input "0"
click at [1330, 22] on span "Publish" at bounding box center [1323, 20] width 34 height 10
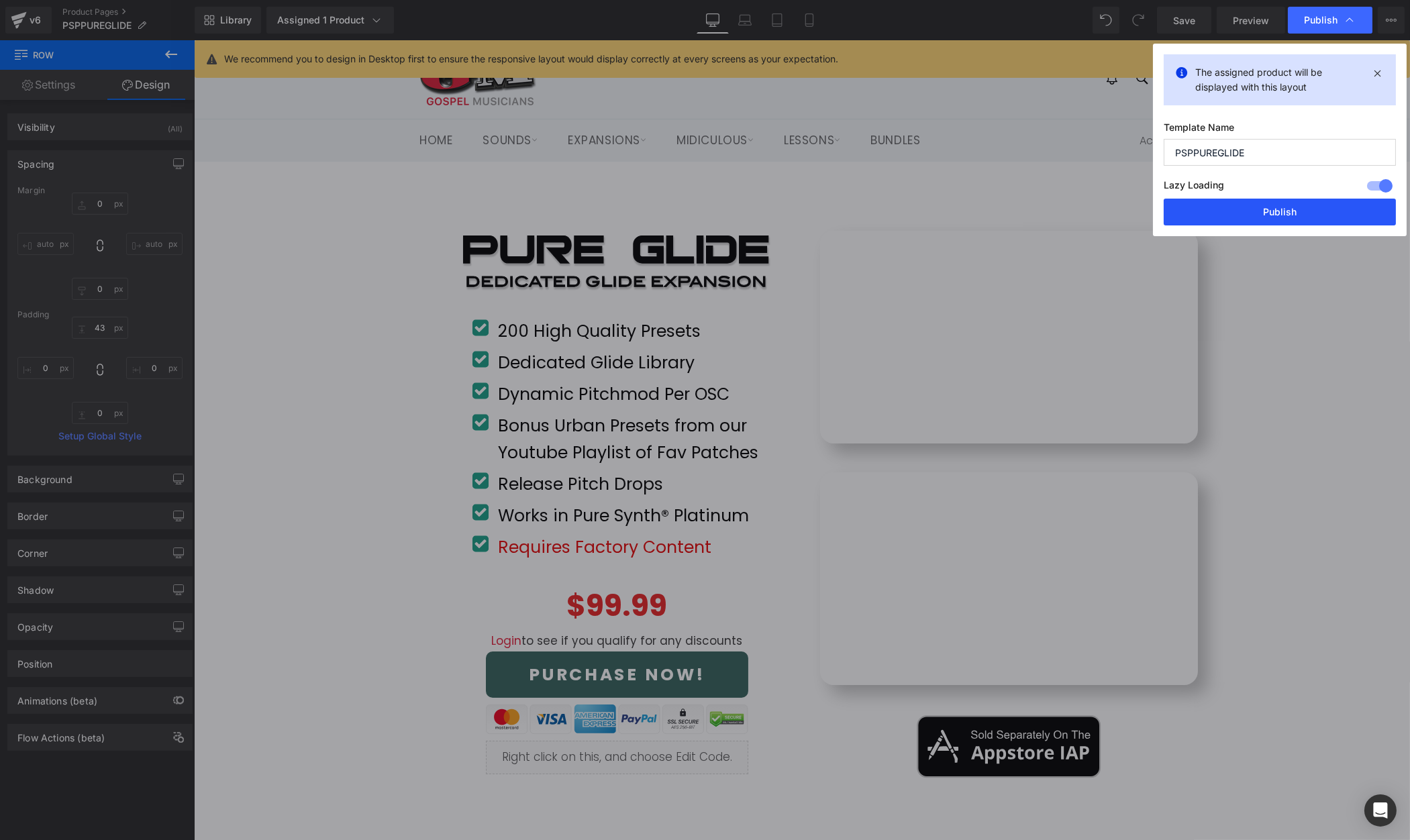
click at [1313, 211] on button "Publish" at bounding box center [1279, 212] width 232 height 27
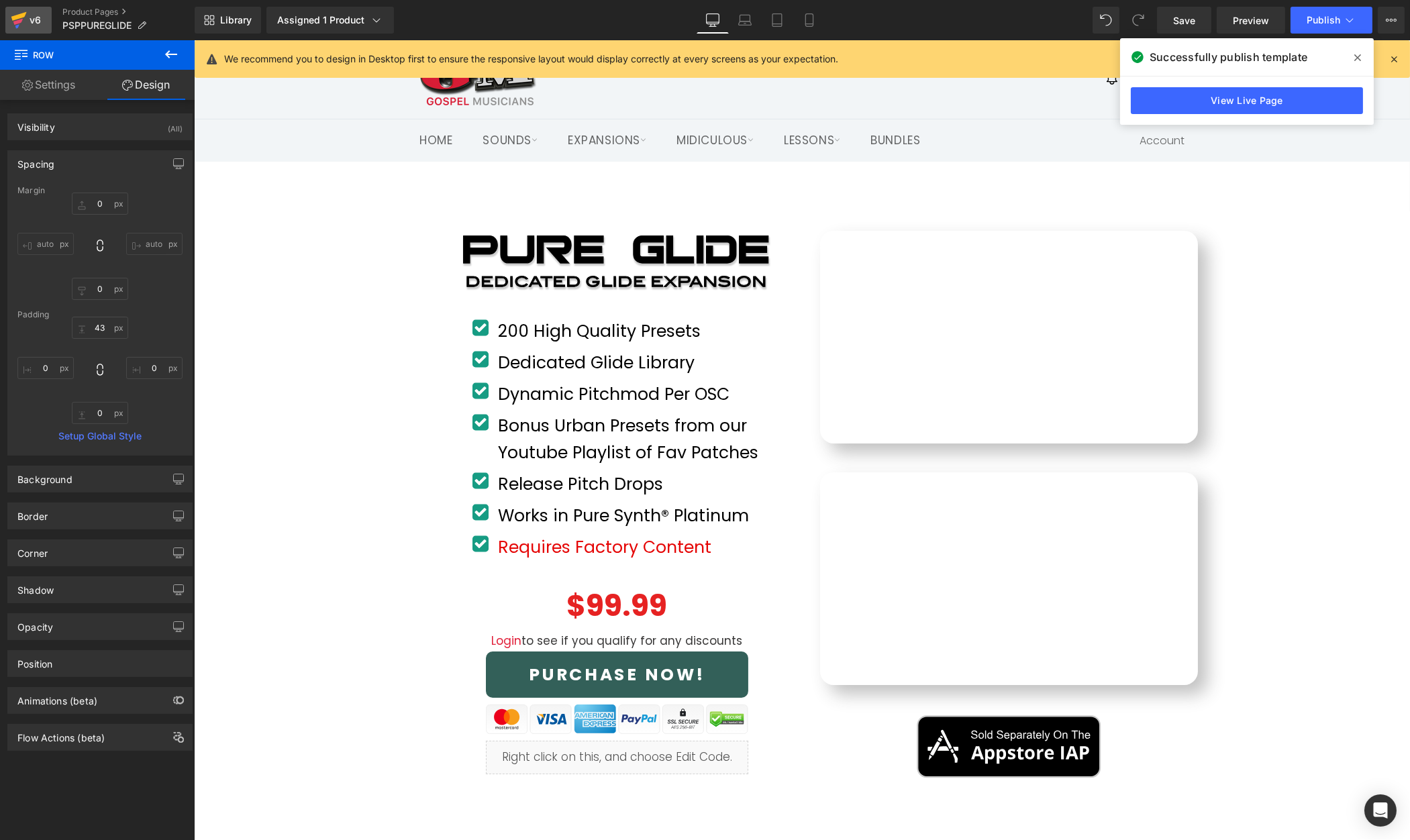
click at [29, 18] on div "v6" at bounding box center [35, 20] width 17 height 17
